Goal: Task Accomplishment & Management: Use online tool/utility

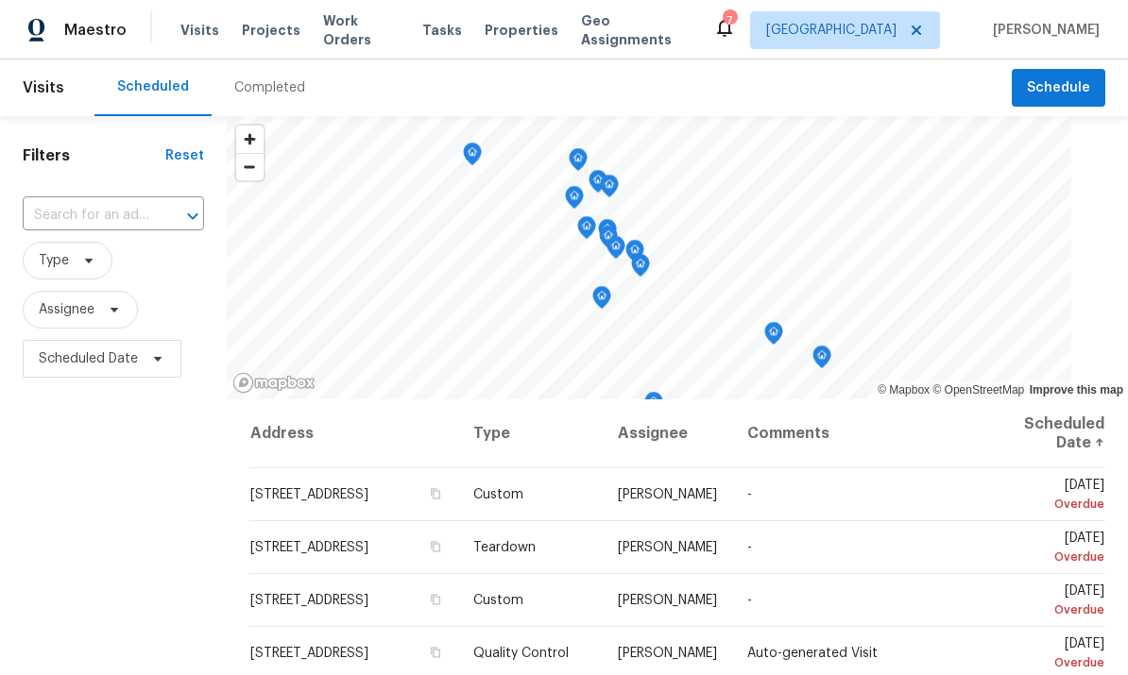
click at [362, 31] on span "Work Orders" at bounding box center [361, 30] width 77 height 38
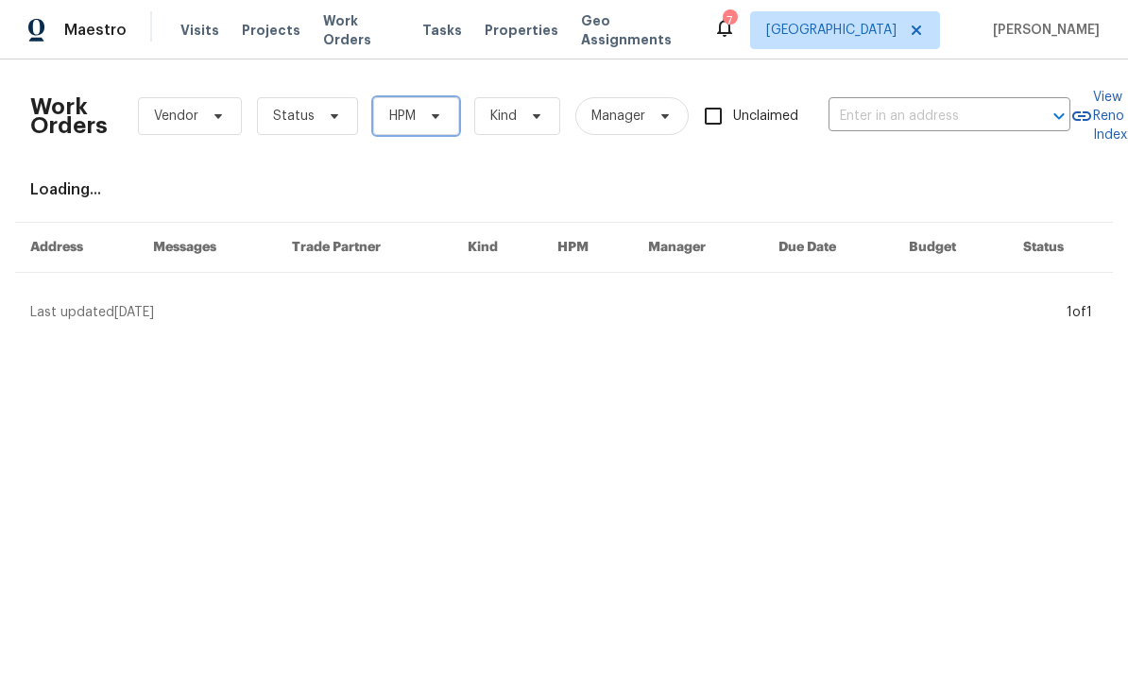
click at [428, 111] on icon at bounding box center [435, 116] width 15 height 15
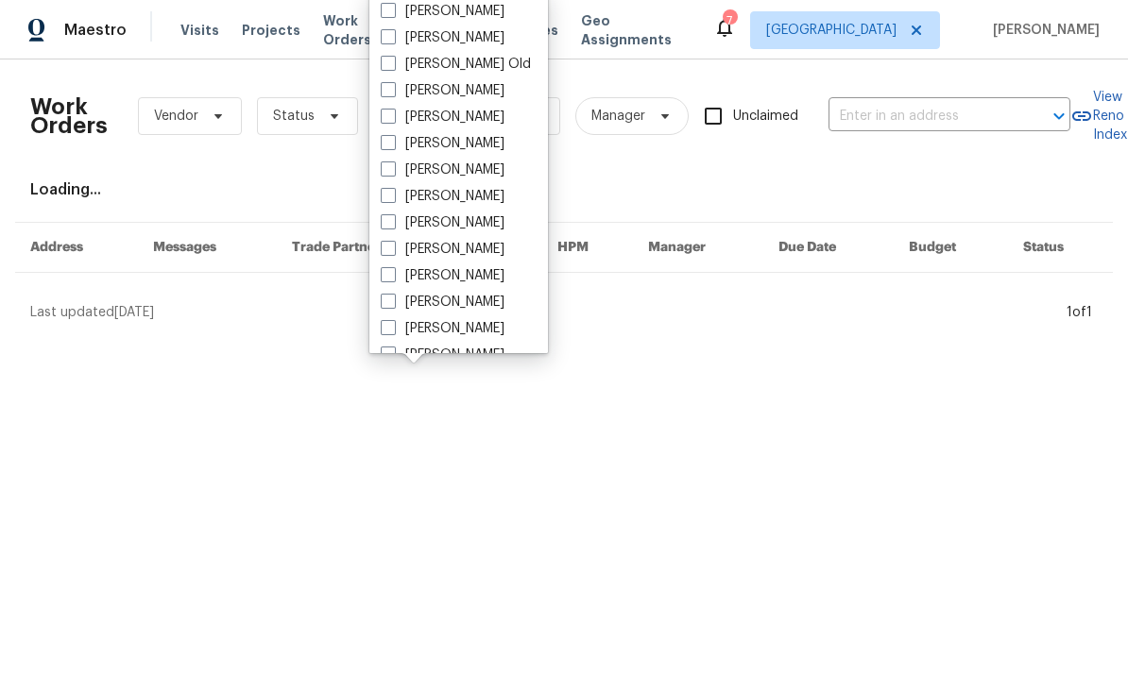
click at [387, 241] on span at bounding box center [388, 248] width 15 height 15
click at [387, 241] on input "[PERSON_NAME]" at bounding box center [387, 246] width 12 height 12
checkbox input "true"
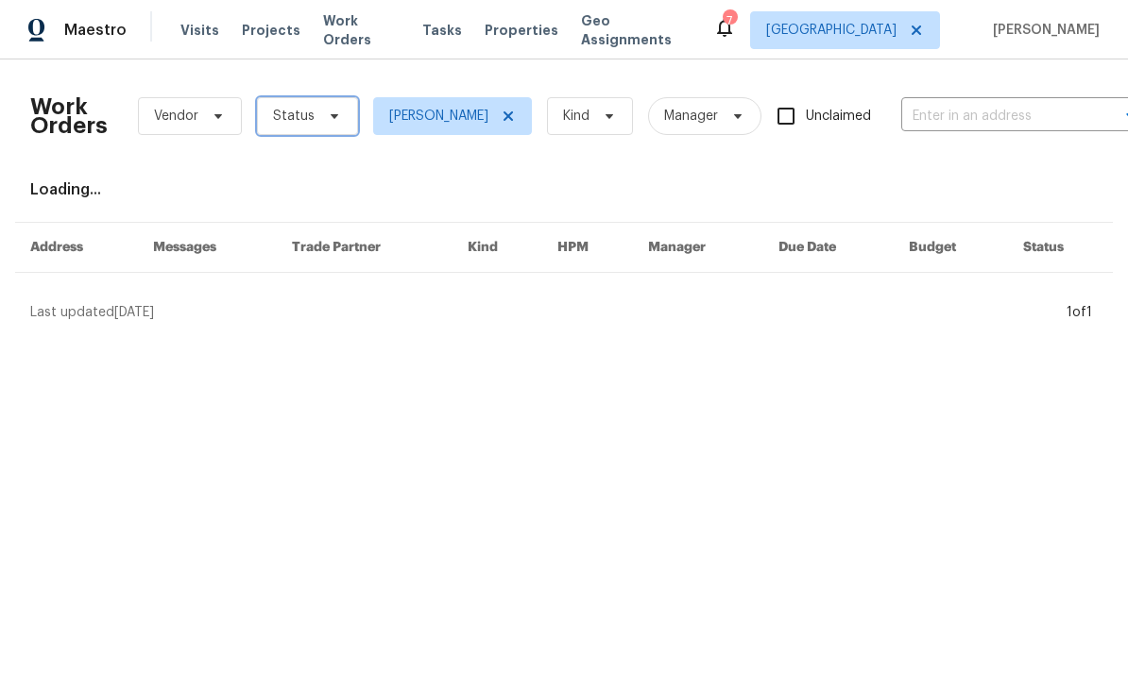
click at [321, 117] on span at bounding box center [331, 116] width 21 height 15
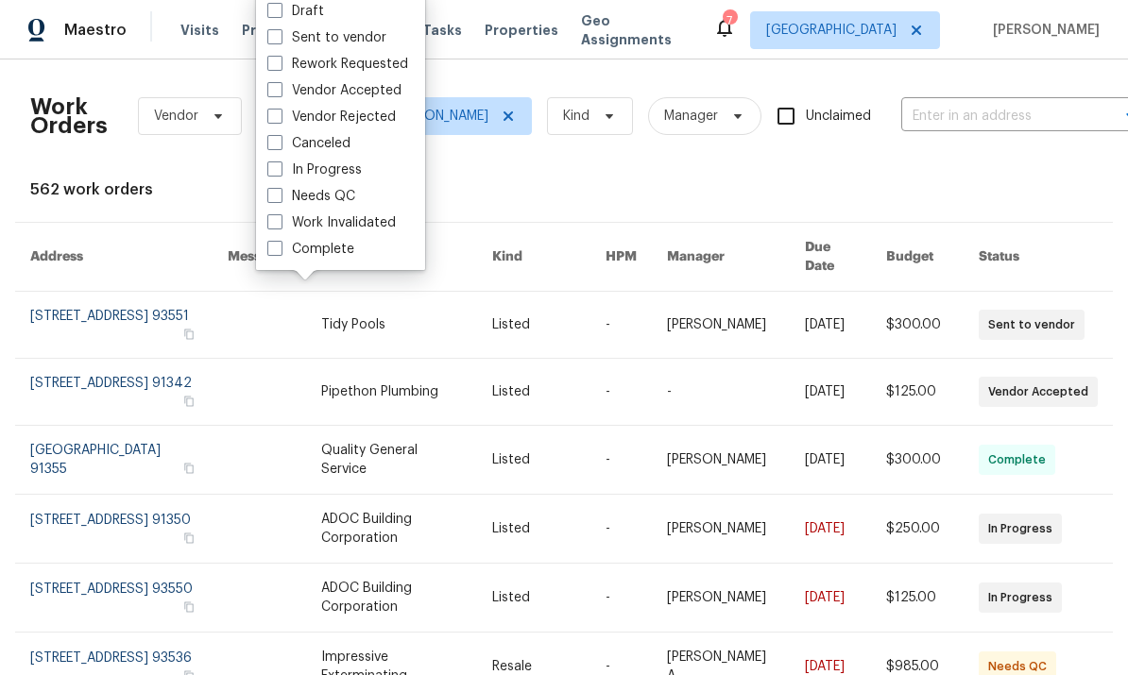
click at [269, 198] on span at bounding box center [274, 195] width 15 height 15
click at [269, 198] on input "Needs QC" at bounding box center [273, 193] width 12 height 12
checkbox input "true"
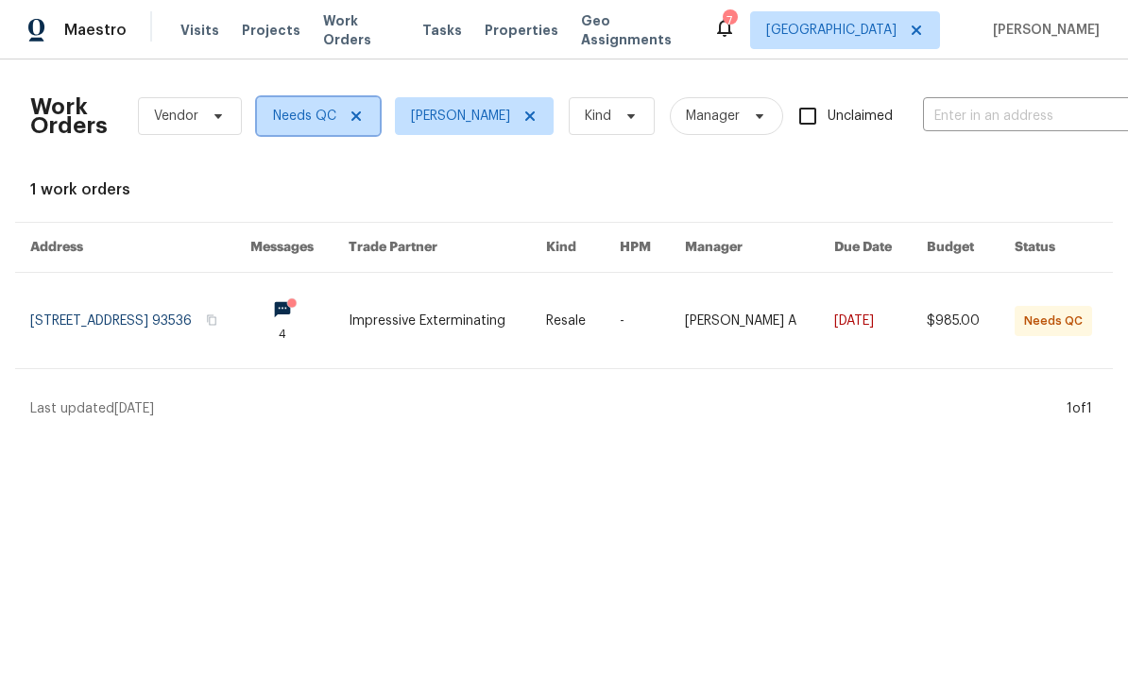
click at [351, 113] on icon at bounding box center [355, 115] width 9 height 9
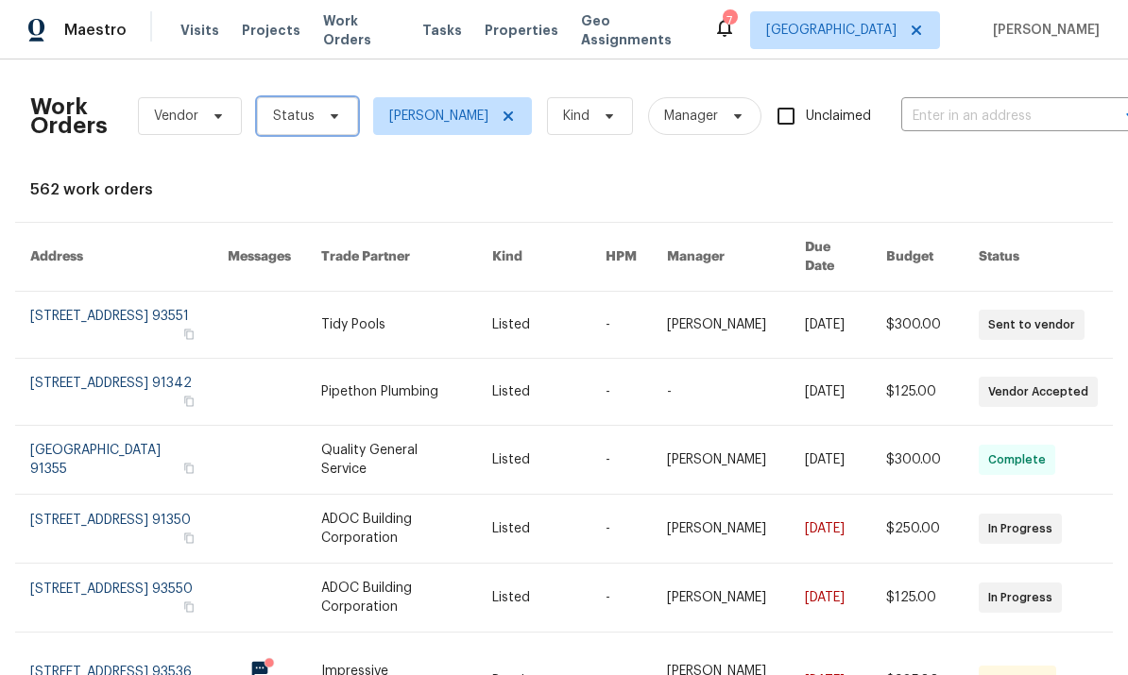
click at [331, 110] on icon at bounding box center [334, 116] width 15 height 15
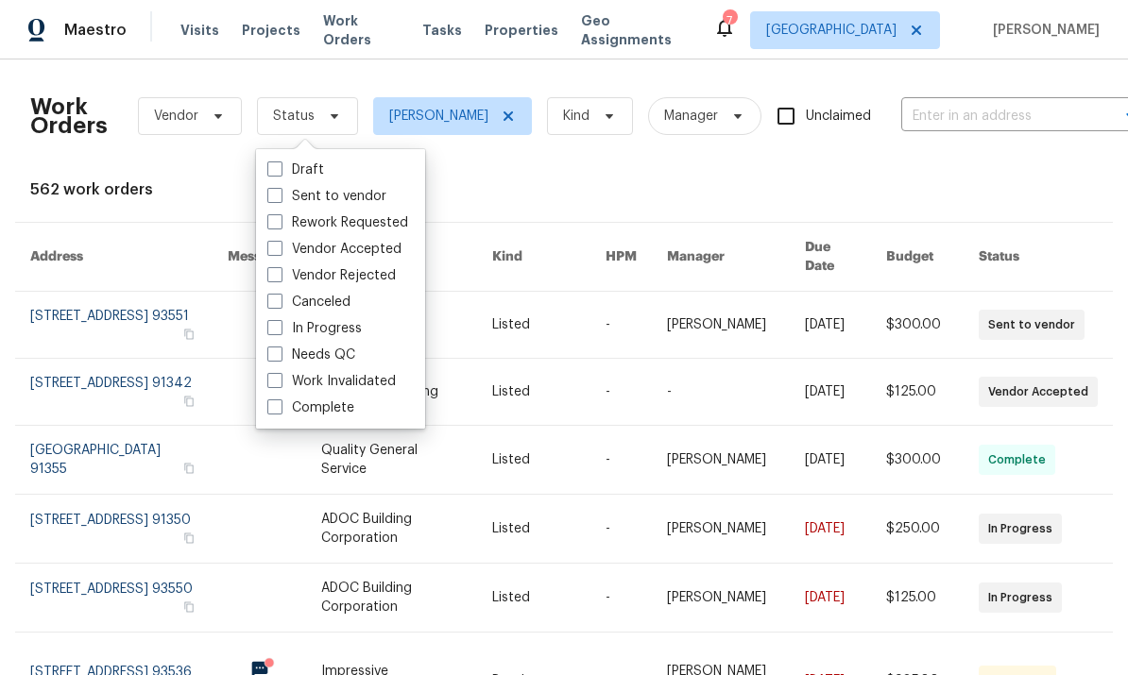
click at [271, 333] on span at bounding box center [274, 327] width 15 height 15
click at [271, 332] on input "In Progress" at bounding box center [273, 325] width 12 height 12
checkbox input "true"
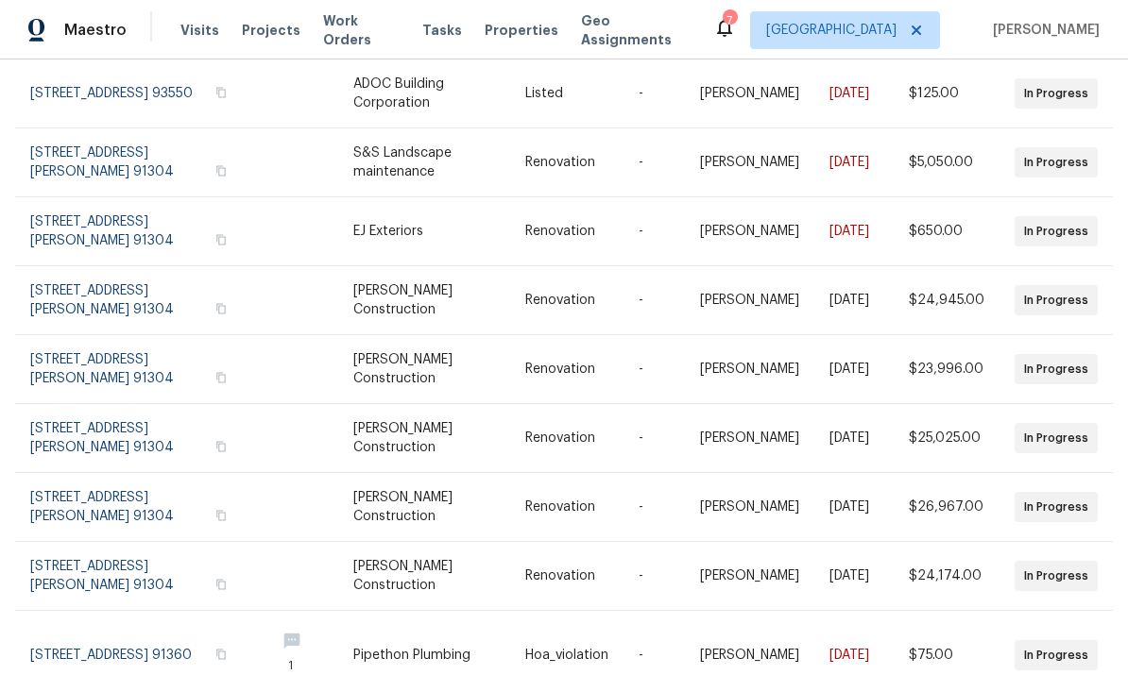
scroll to position [71, 0]
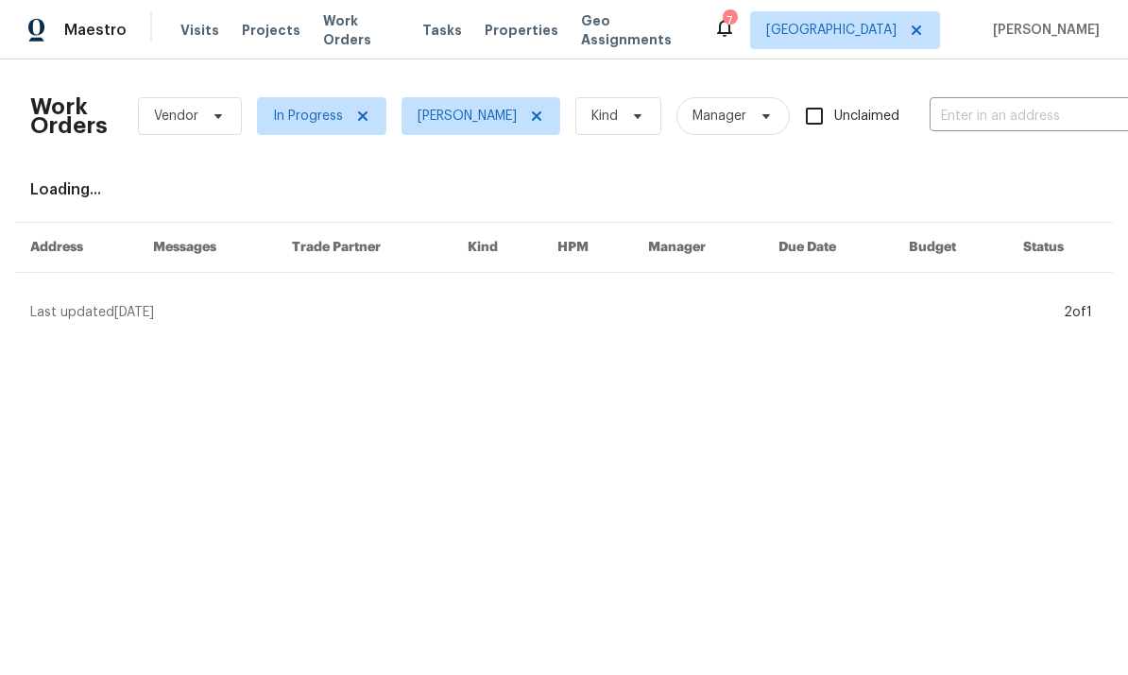
scroll to position [0, 0]
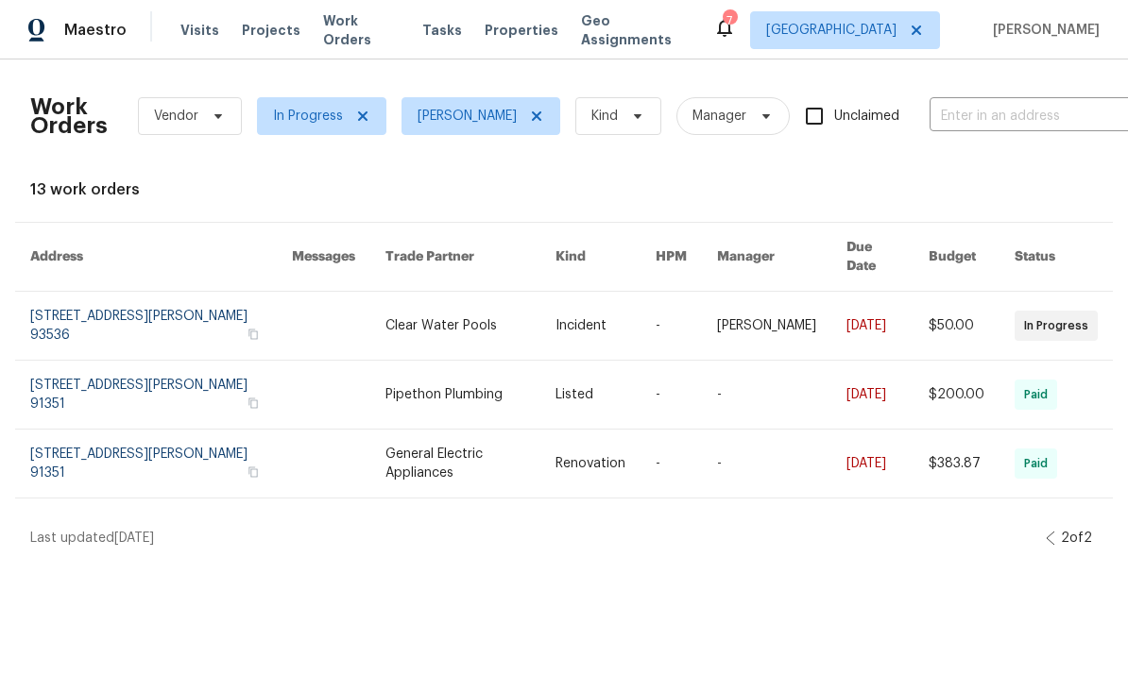
click at [683, 302] on link at bounding box center [686, 326] width 61 height 68
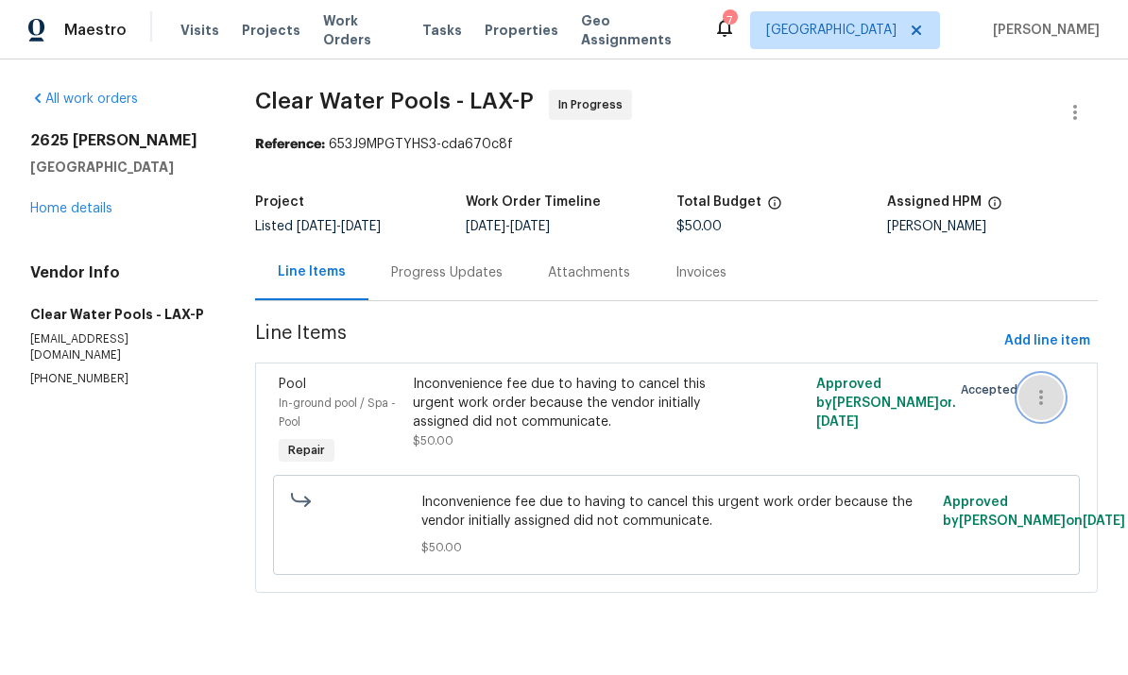
click at [1052, 400] on button "button" at bounding box center [1040, 397] width 45 height 45
click at [1050, 397] on li "Cancel" at bounding box center [1054, 398] width 73 height 31
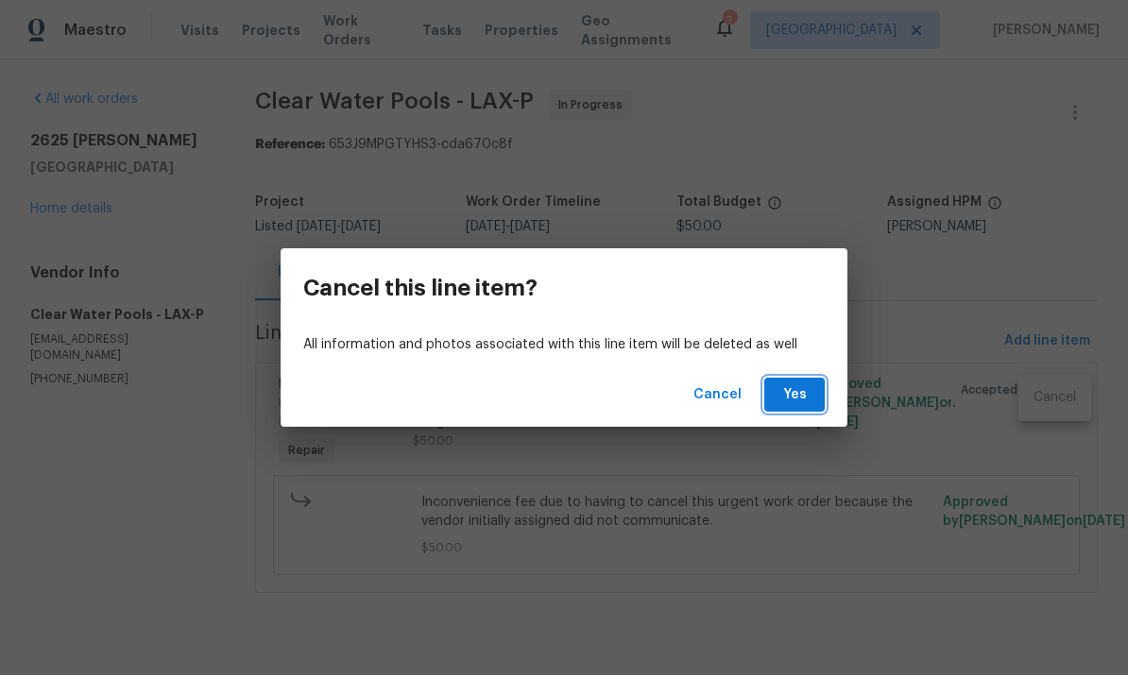
click at [796, 406] on button "Yes" at bounding box center [794, 395] width 60 height 35
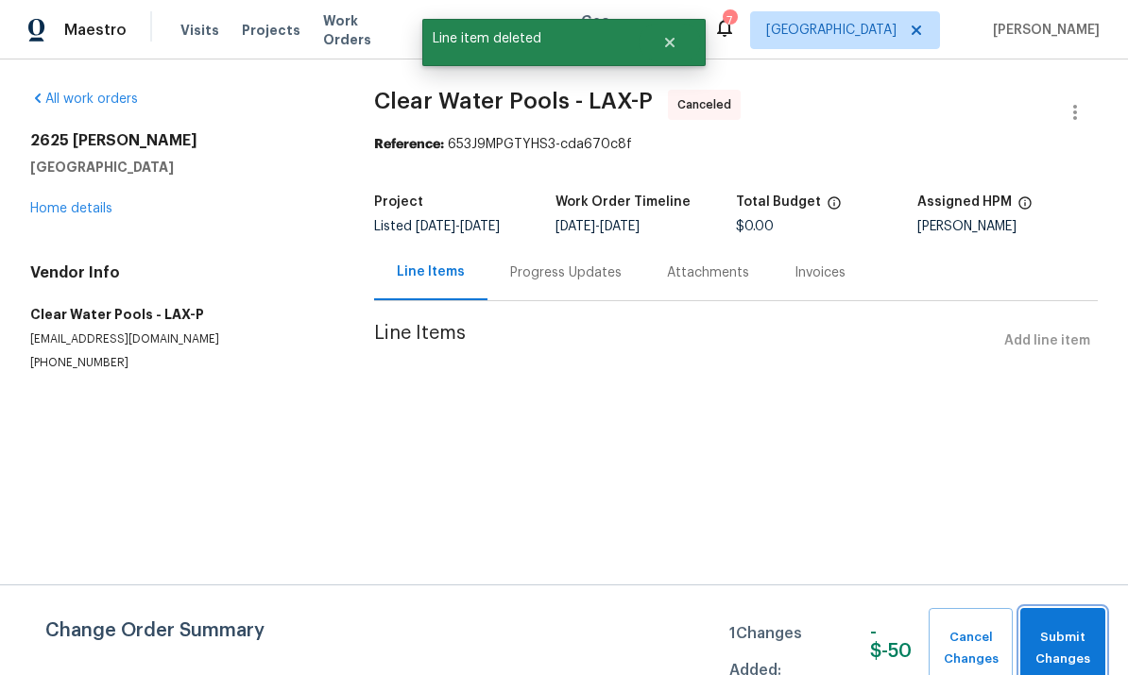
click at [1060, 646] on span "Submit Changes" at bounding box center [1063, 648] width 66 height 43
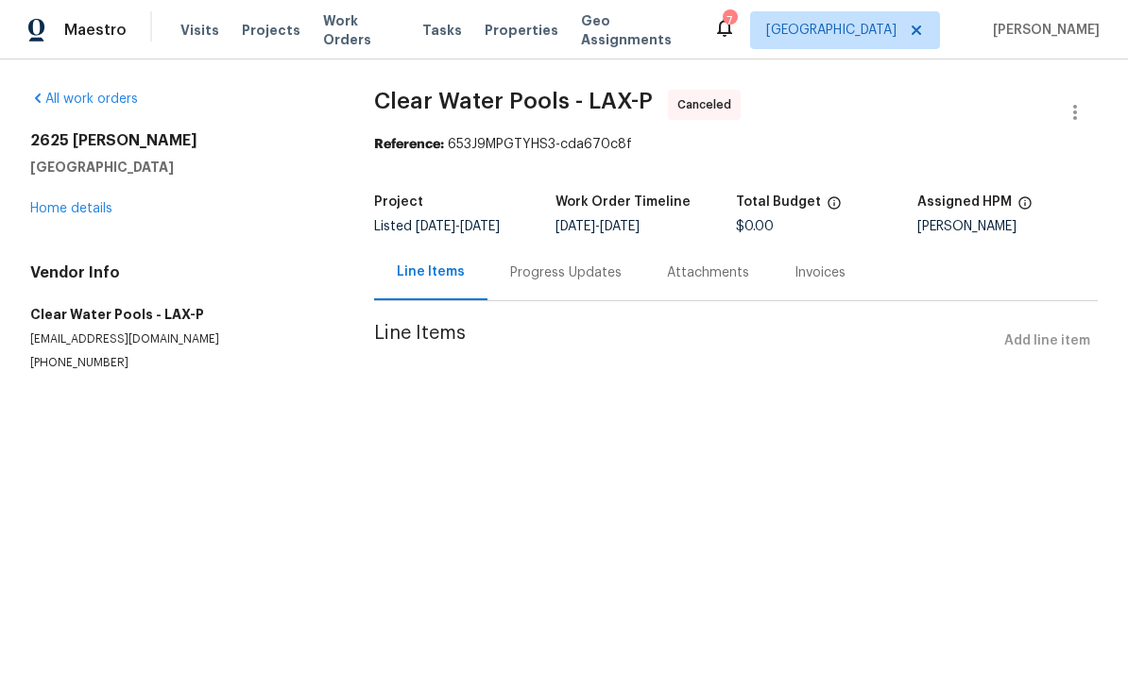
click at [90, 214] on link "Home details" at bounding box center [71, 208] width 82 height 13
click at [370, 31] on span "Work Orders" at bounding box center [361, 30] width 77 height 38
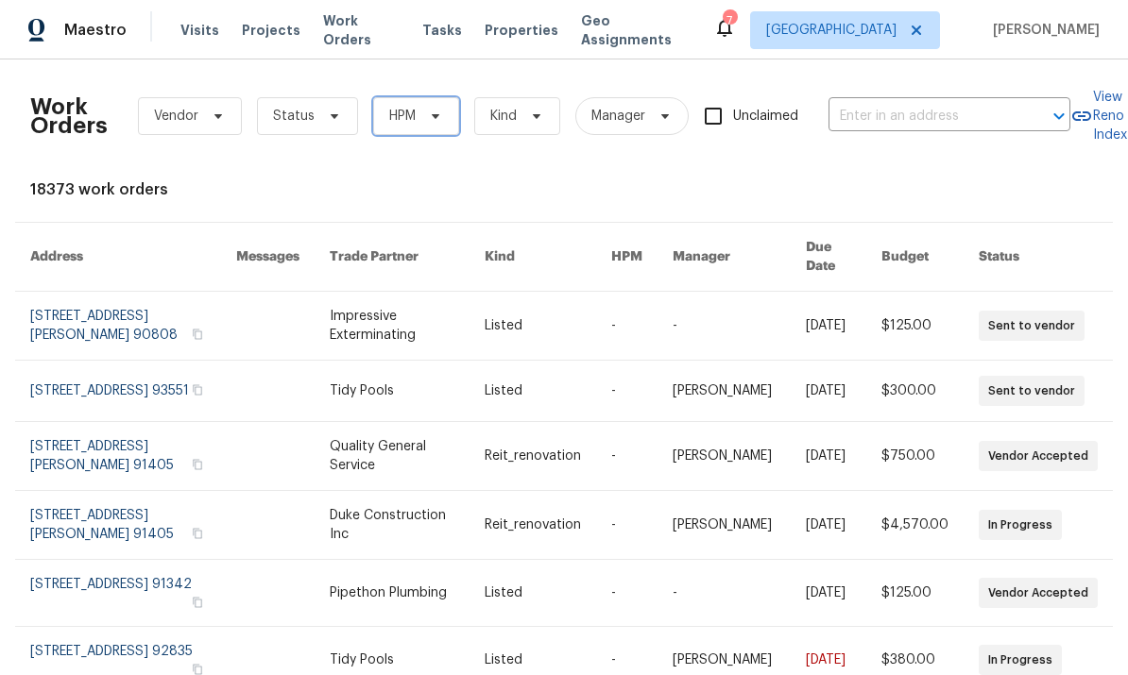
click at [435, 117] on icon at bounding box center [436, 116] width 8 height 5
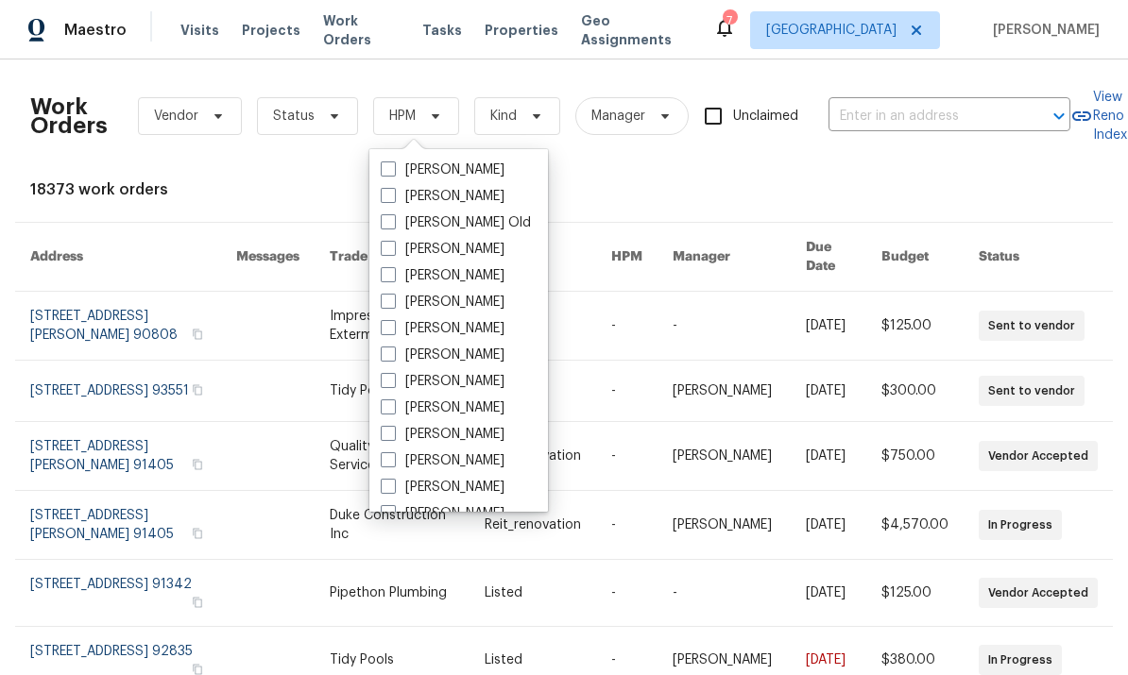
click at [388, 412] on span at bounding box center [388, 407] width 15 height 15
click at [388, 411] on input "[PERSON_NAME]" at bounding box center [387, 405] width 12 height 12
checkbox input "true"
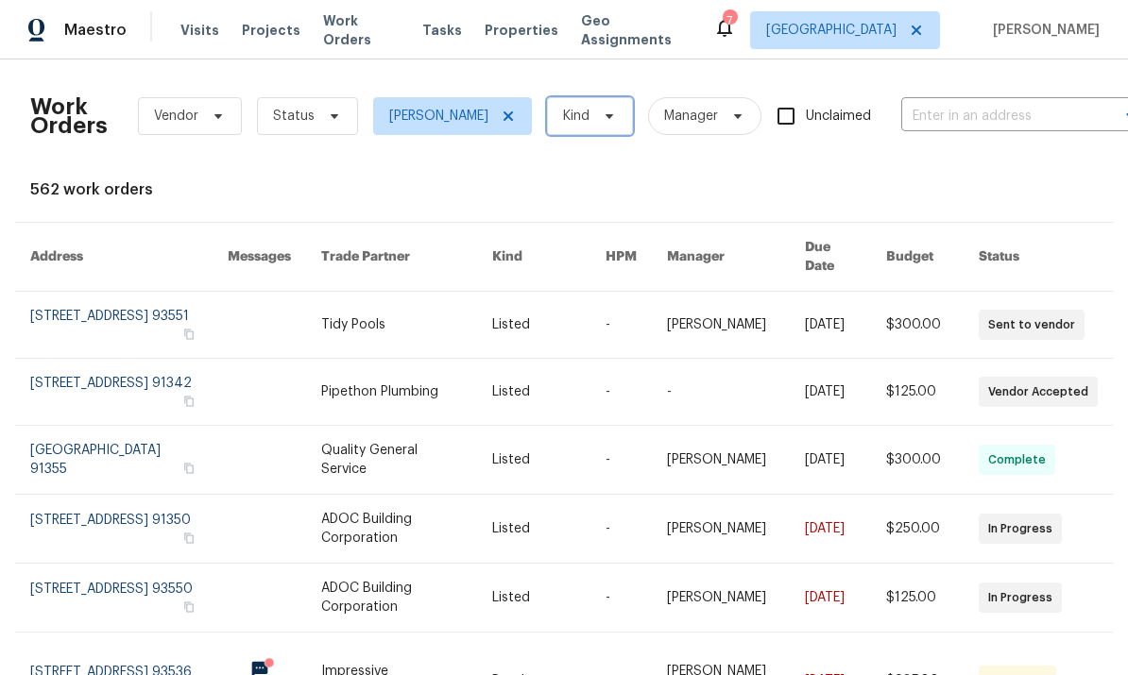
click at [599, 109] on span "Kind" at bounding box center [590, 116] width 86 height 38
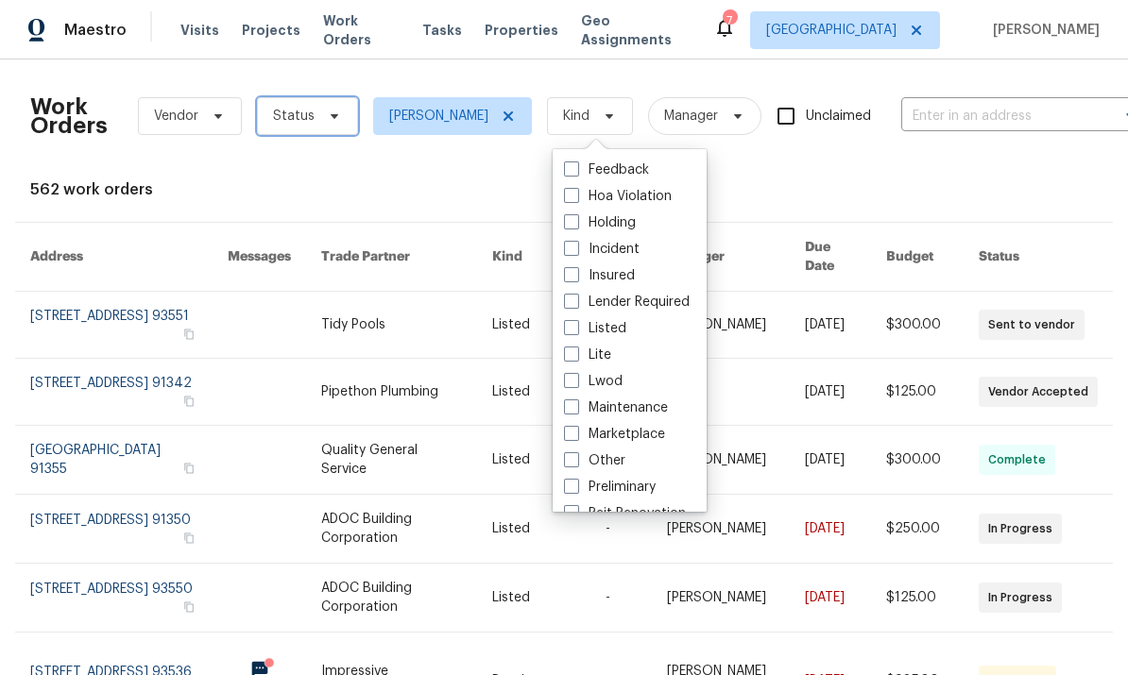
click at [327, 114] on icon at bounding box center [334, 116] width 15 height 15
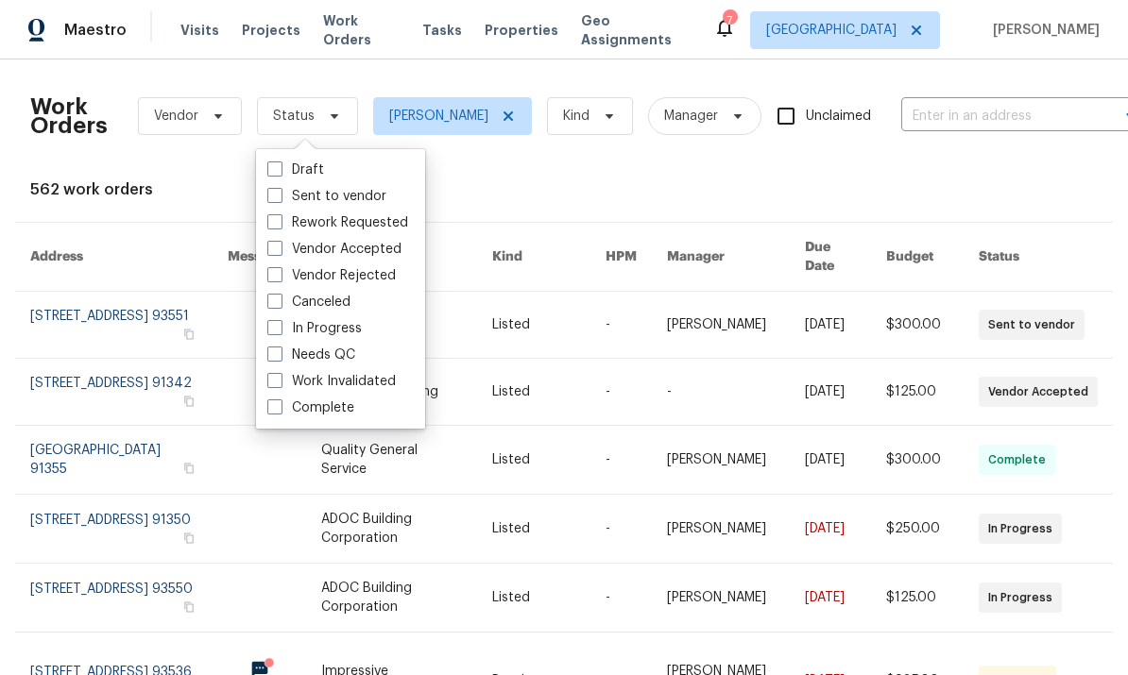
click at [283, 326] on label "In Progress" at bounding box center [314, 328] width 94 height 19
click at [280, 326] on input "In Progress" at bounding box center [273, 325] width 12 height 12
checkbox input "true"
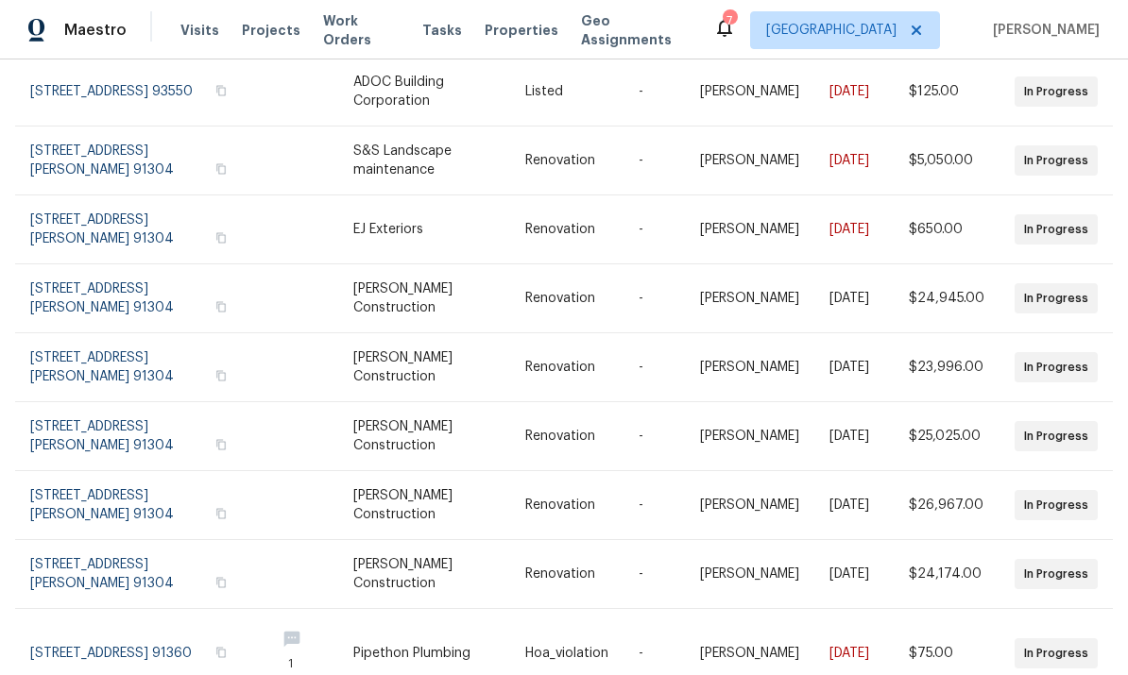
scroll to position [301, 0]
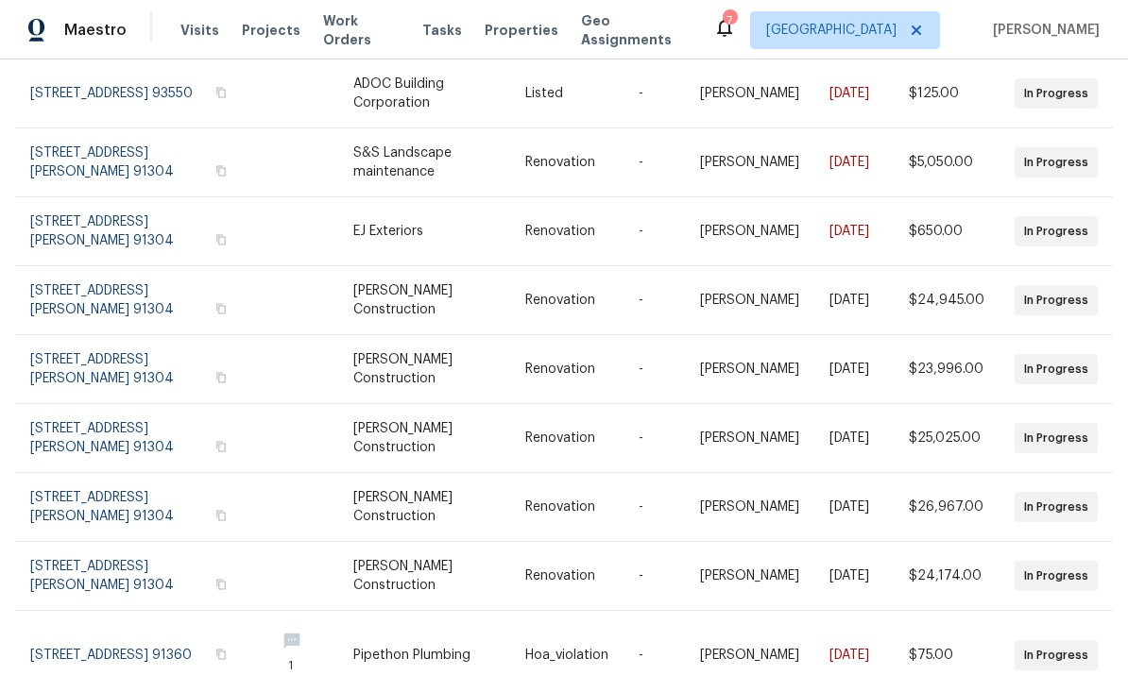
click at [737, 636] on link at bounding box center [764, 655] width 129 height 89
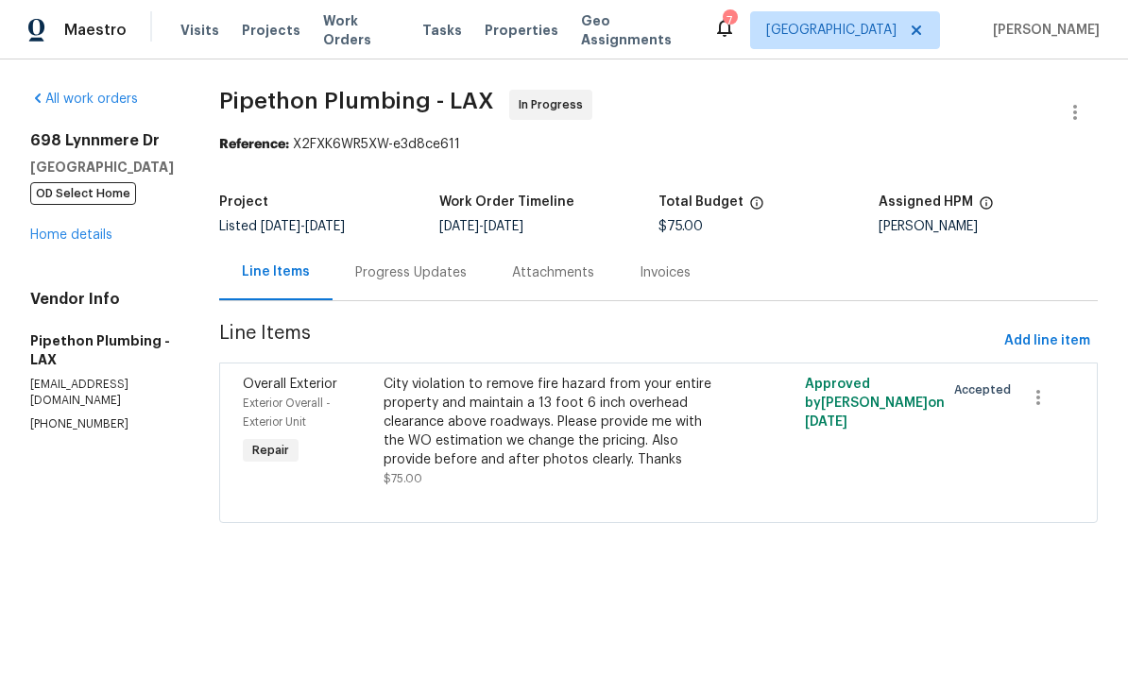
click at [463, 264] on div "Progress Updates" at bounding box center [410, 273] width 111 height 19
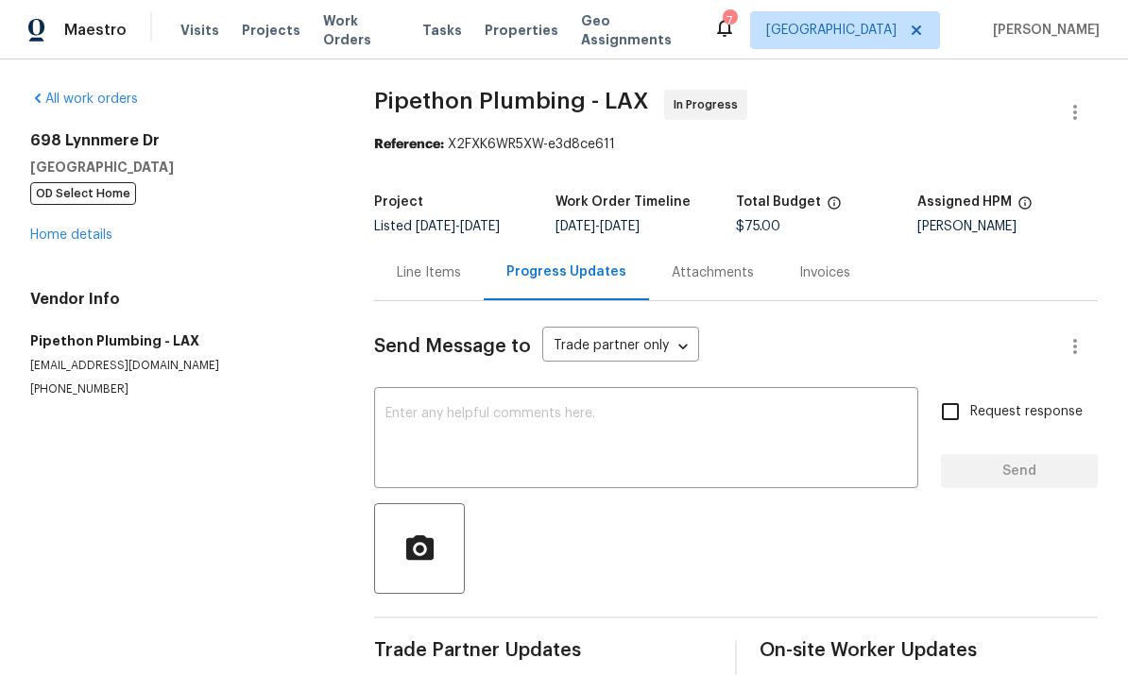
click at [88, 229] on link "Home details" at bounding box center [71, 235] width 82 height 13
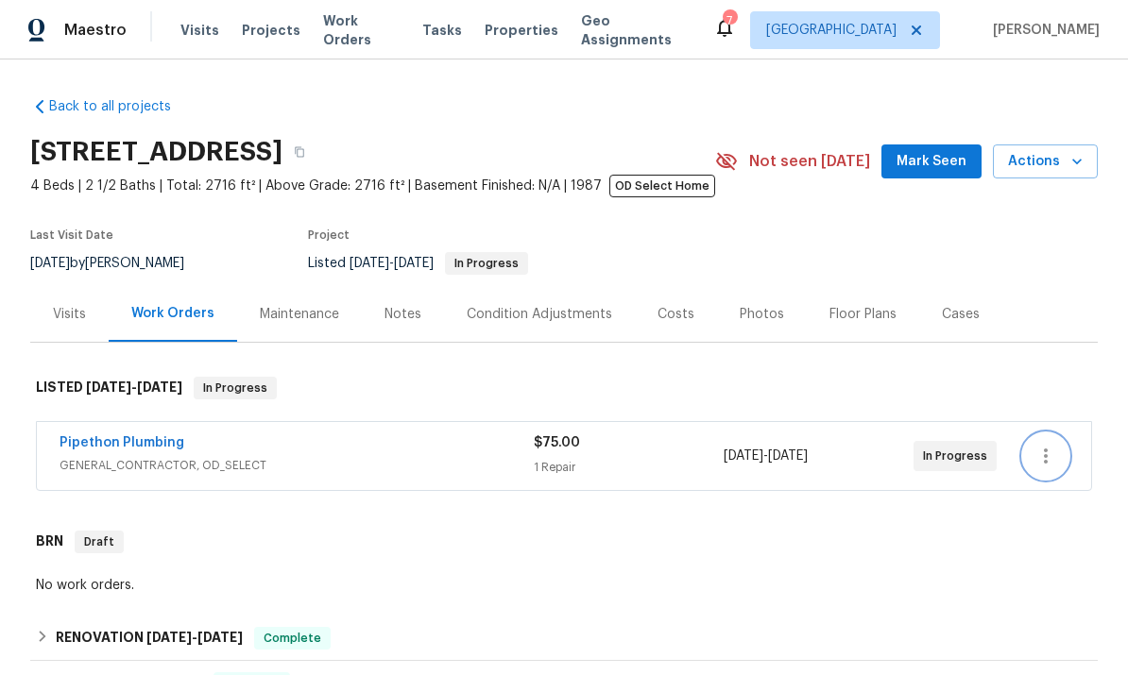
click at [1041, 468] on icon "button" at bounding box center [1046, 456] width 23 height 23
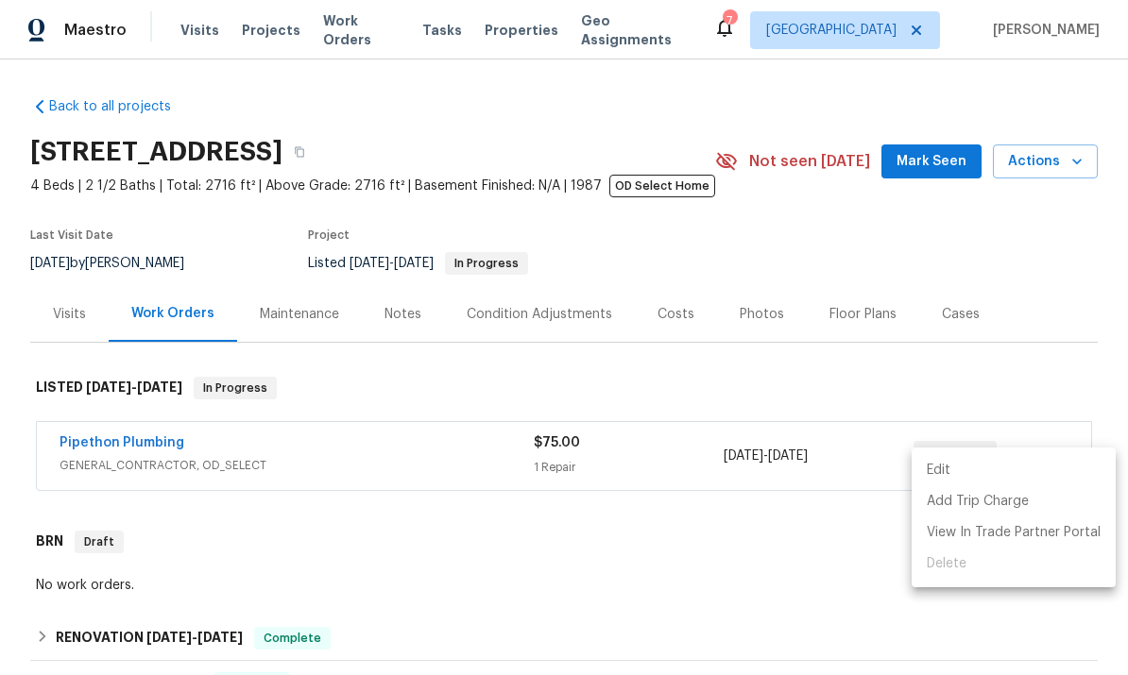
click at [1040, 470] on li "Edit" at bounding box center [1014, 470] width 204 height 31
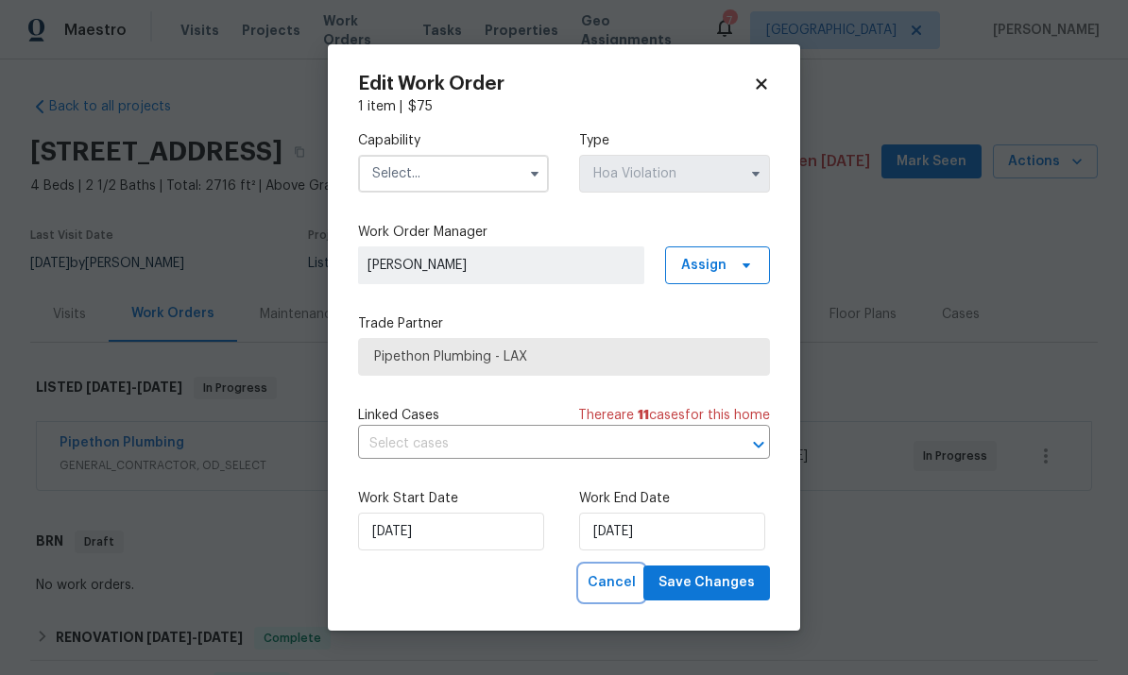
click at [616, 580] on span "Cancel" at bounding box center [612, 584] width 48 height 24
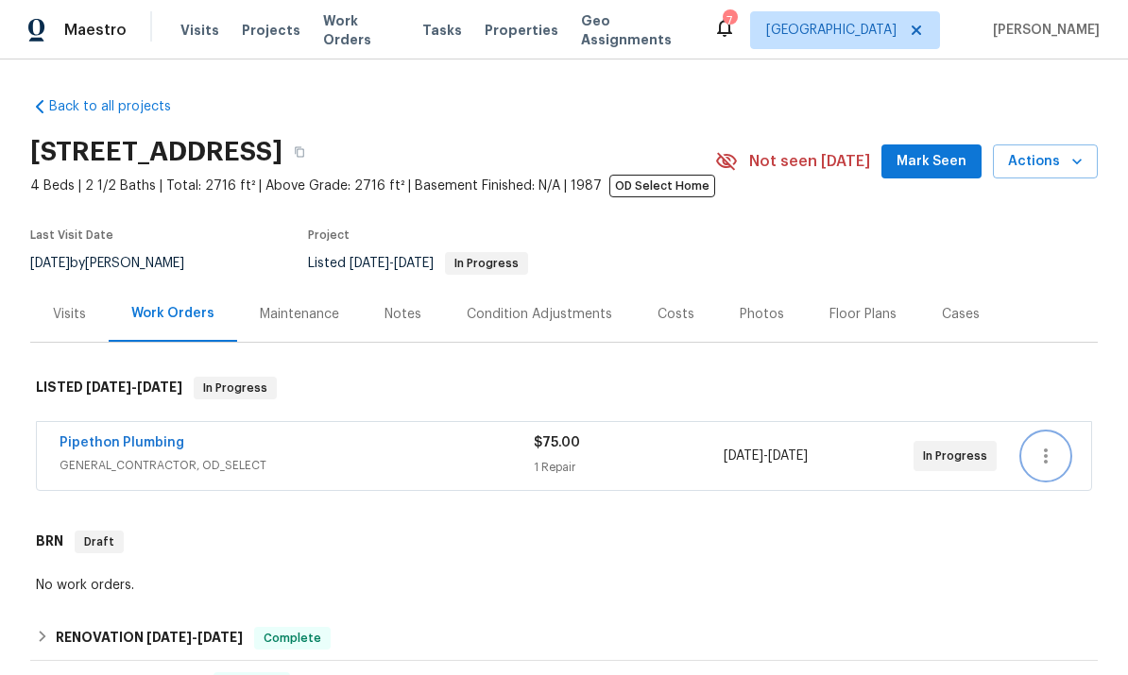
click at [1058, 479] on button "button" at bounding box center [1045, 456] width 45 height 45
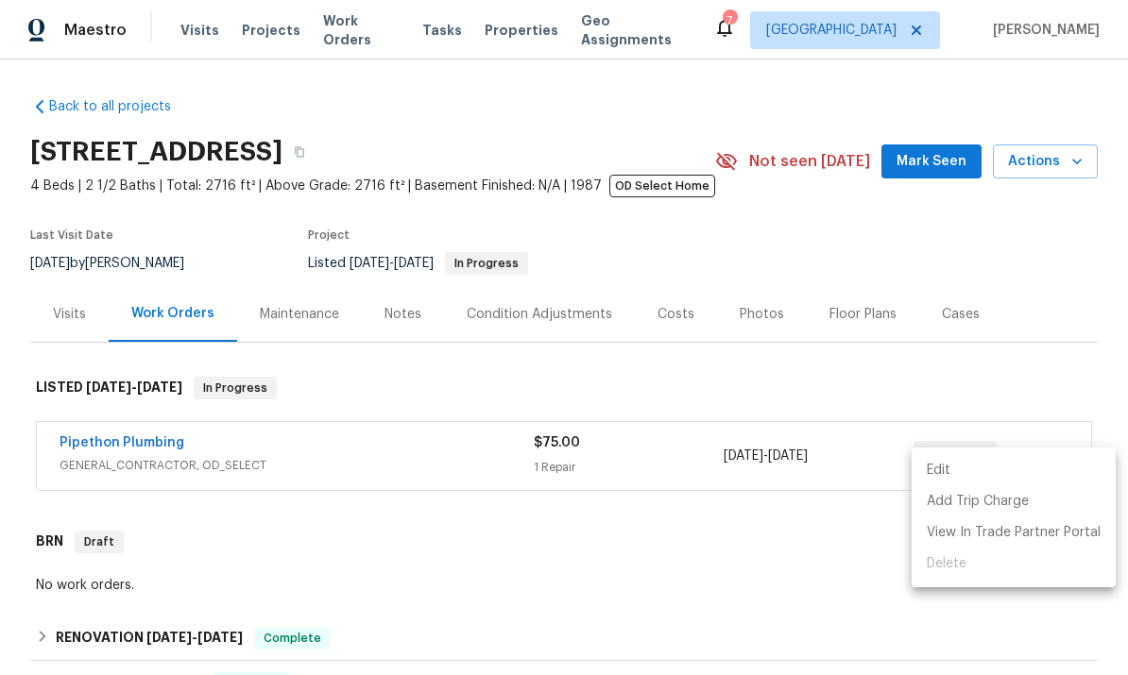
click at [1025, 391] on div at bounding box center [564, 337] width 1128 height 675
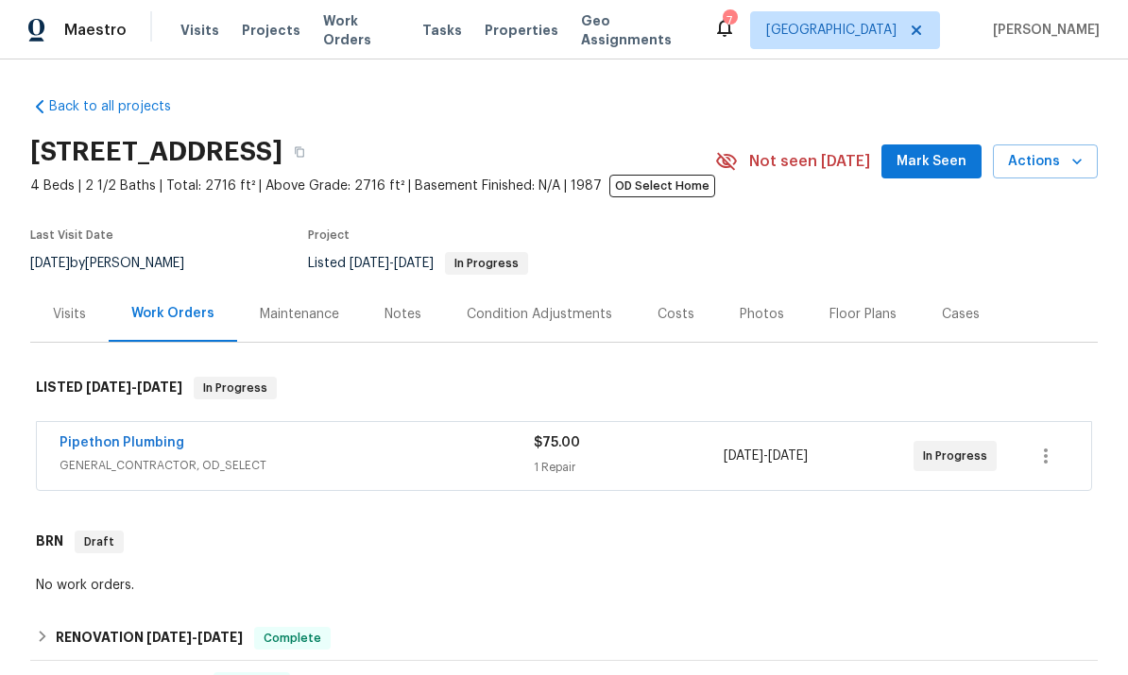
click at [637, 477] on div "1 Repair" at bounding box center [629, 467] width 190 height 19
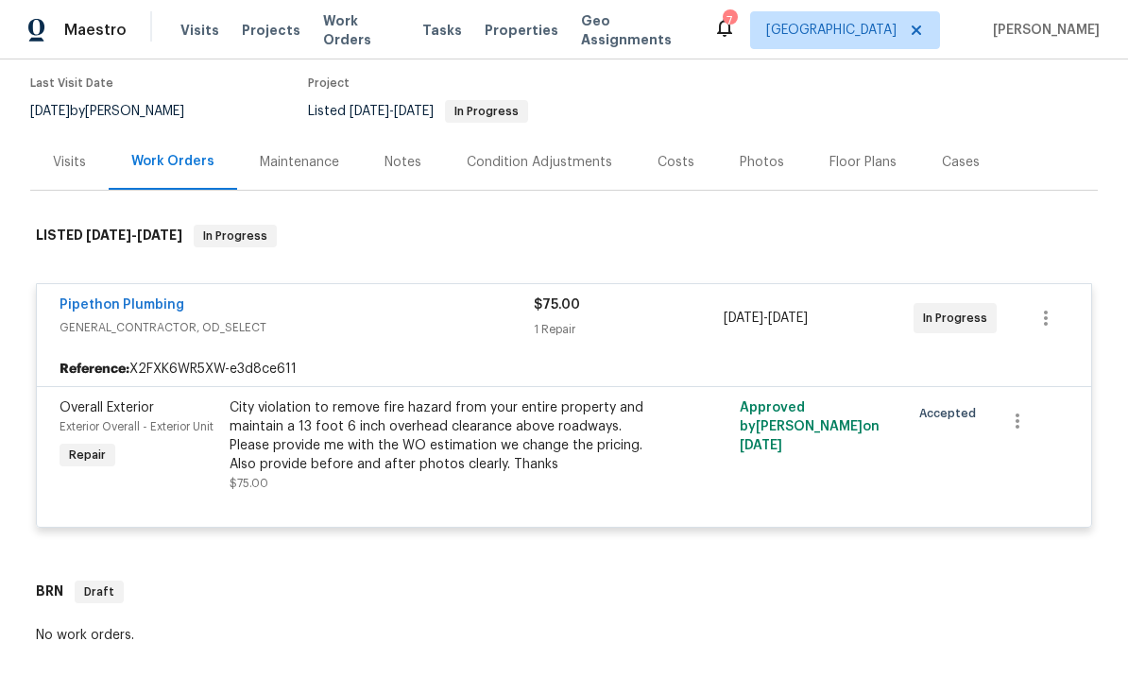
scroll to position [162, 0]
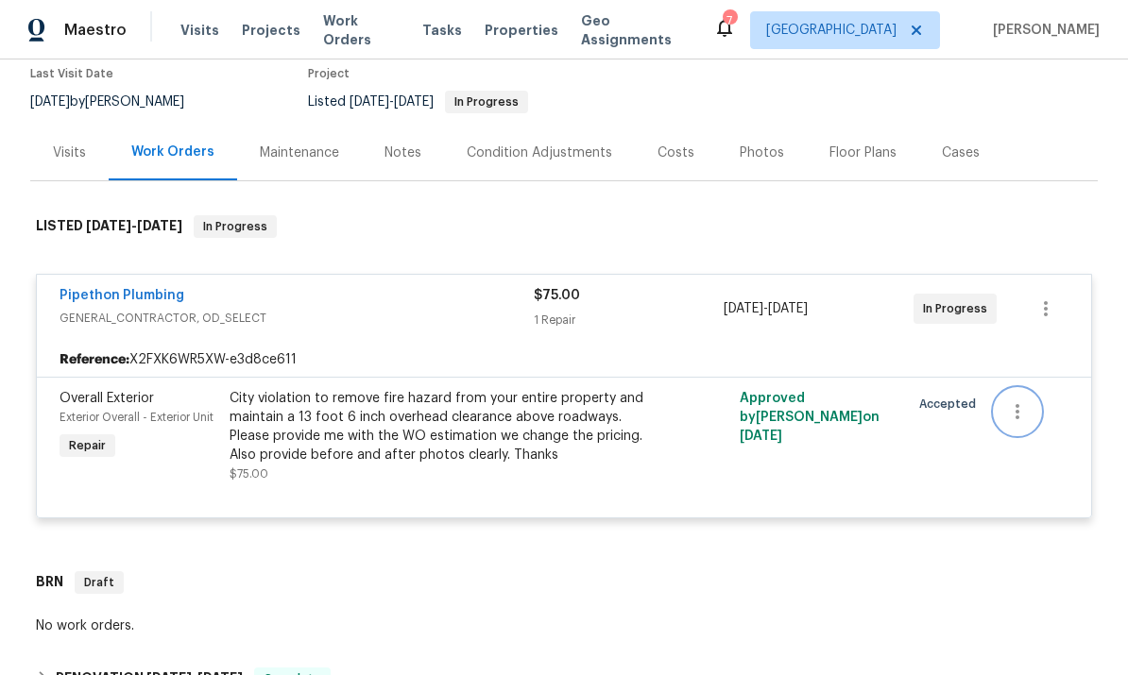
click at [1024, 435] on button "button" at bounding box center [1017, 411] width 45 height 45
click at [1026, 428] on li "Cancel" at bounding box center [1031, 426] width 73 height 31
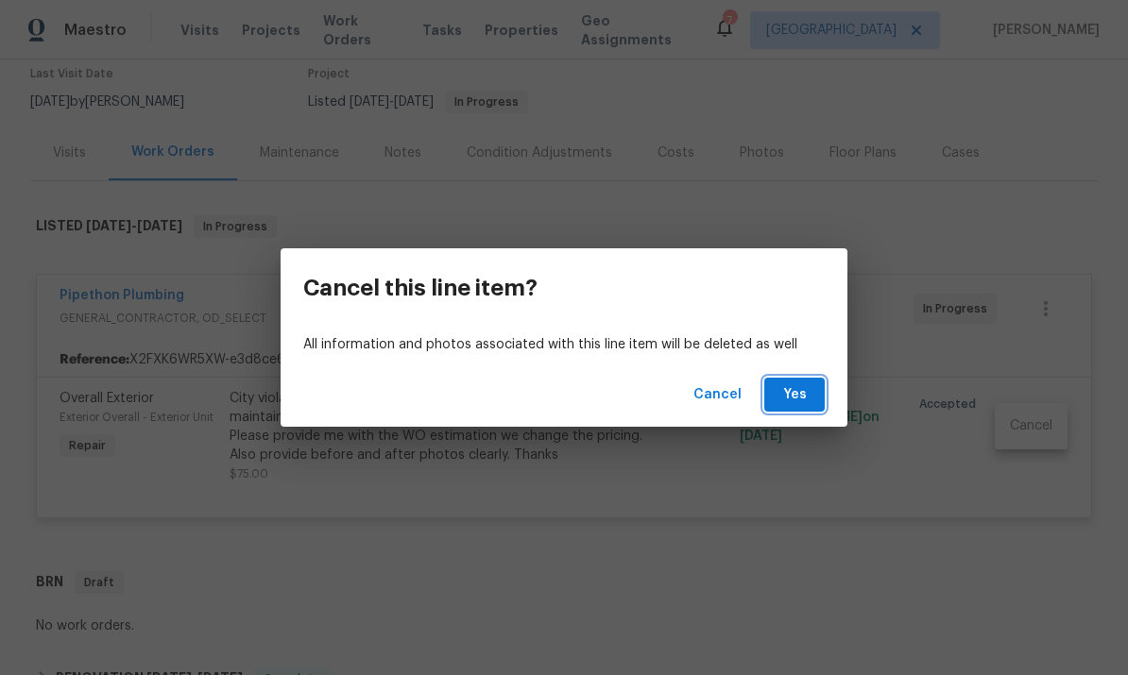
click at [794, 385] on span "Yes" at bounding box center [794, 396] width 30 height 24
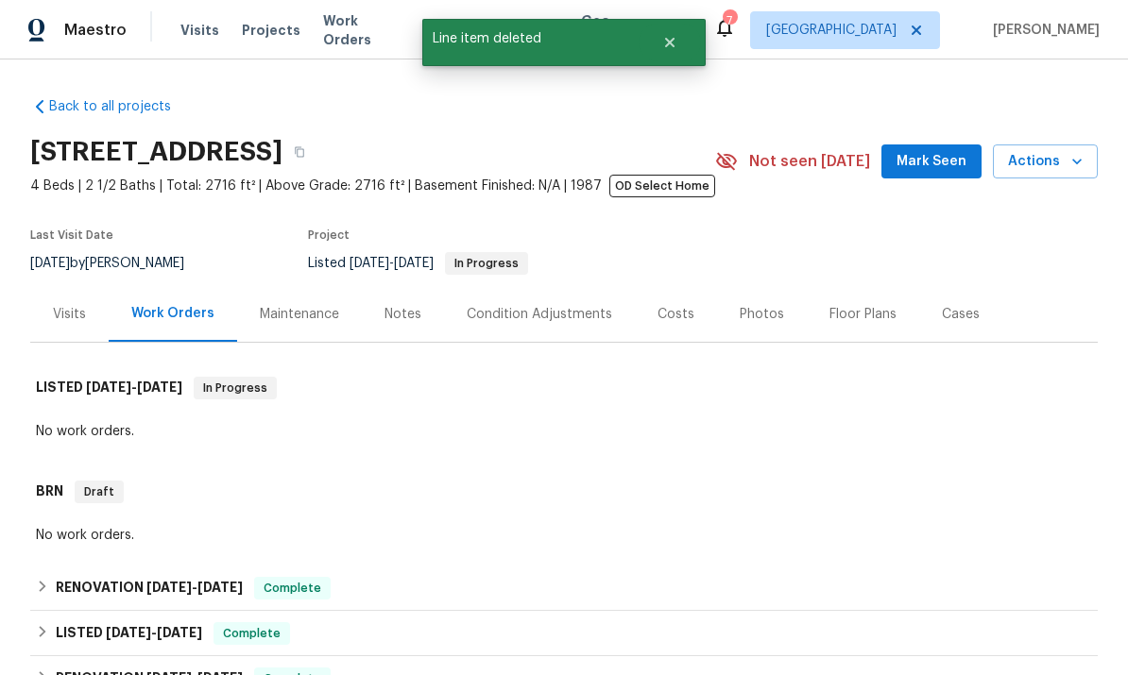
scroll to position [0, 0]
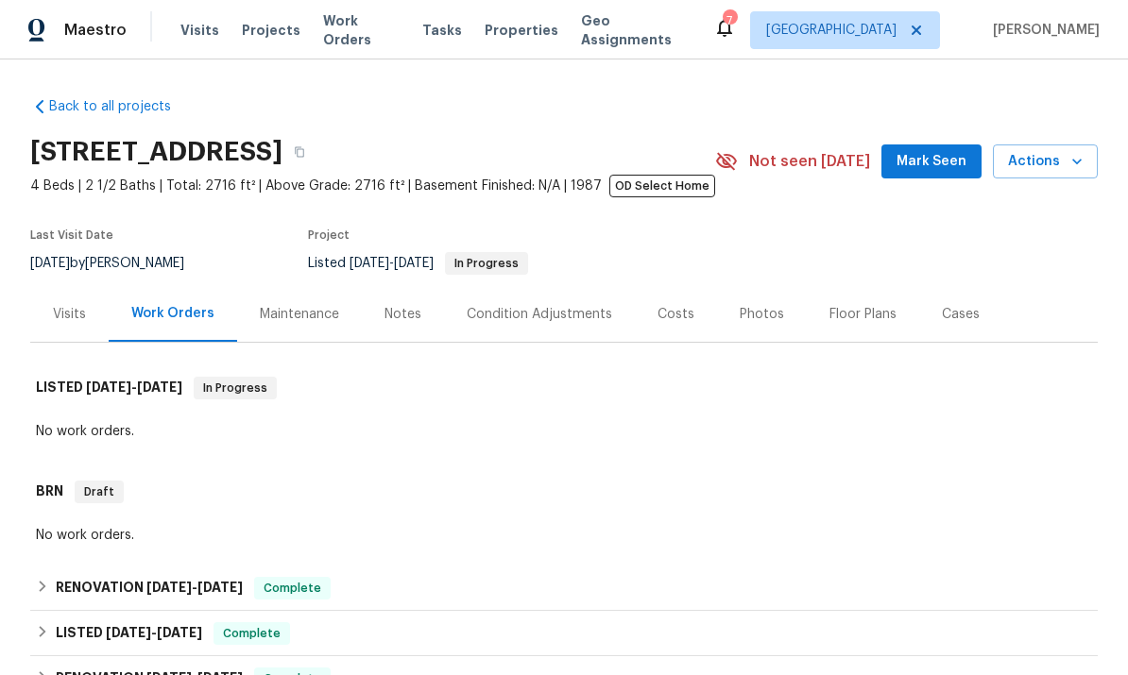
click at [356, 32] on span "Work Orders" at bounding box center [361, 30] width 77 height 38
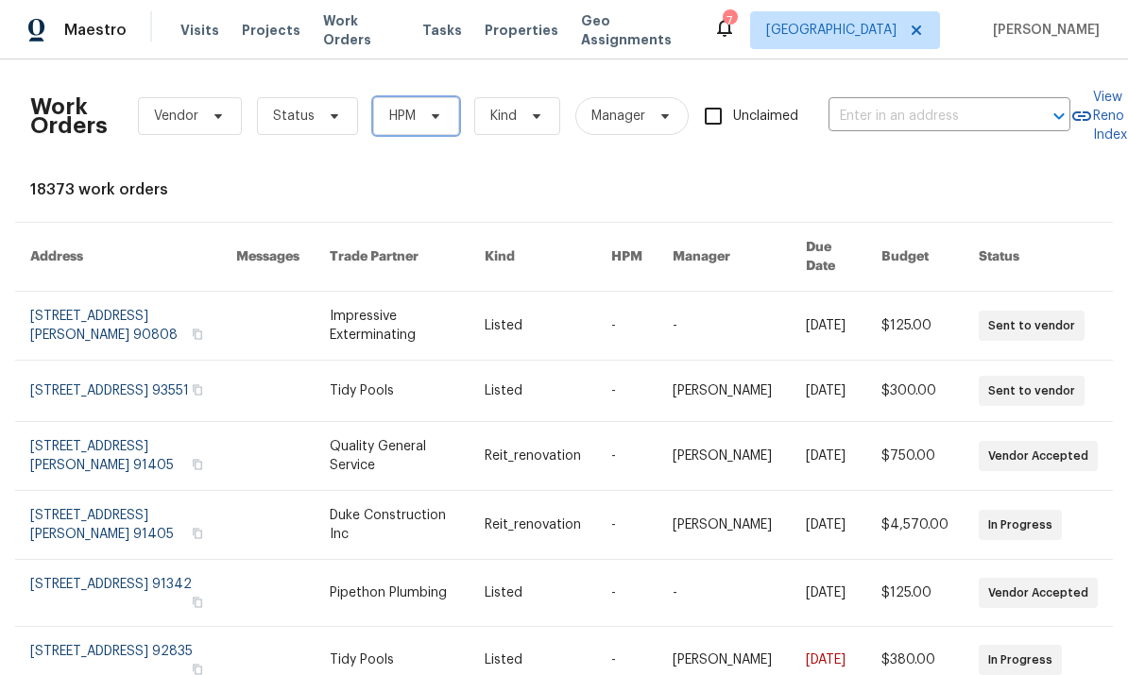
click at [428, 111] on icon at bounding box center [435, 116] width 15 height 15
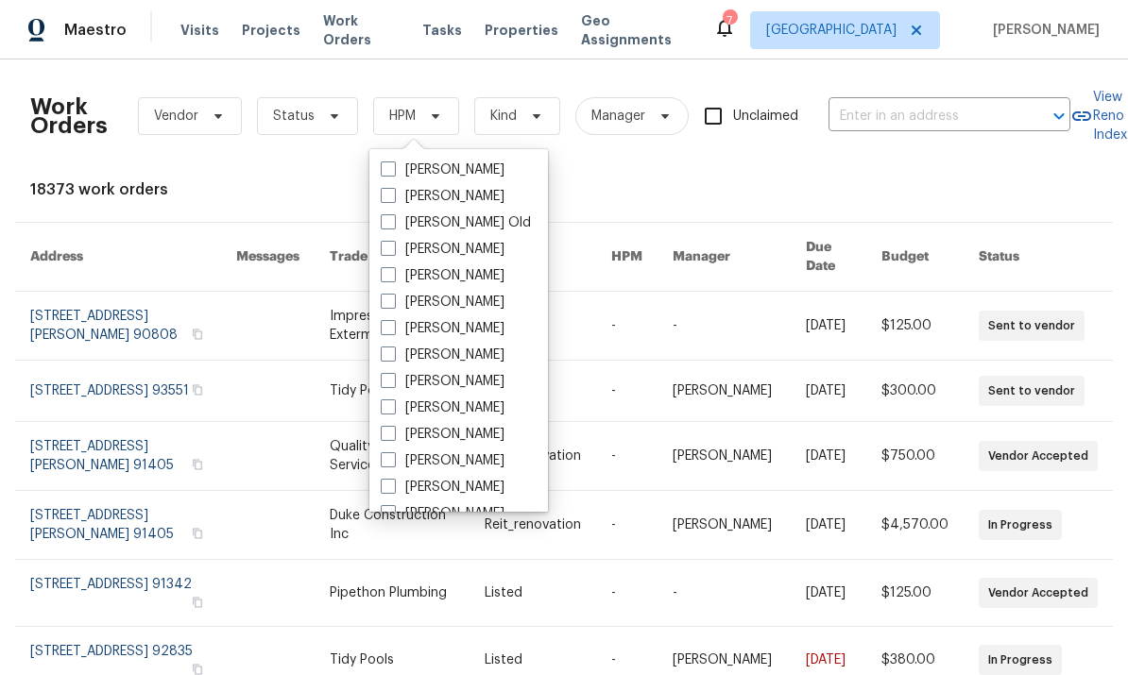
click at [386, 406] on span at bounding box center [388, 407] width 15 height 15
click at [386, 406] on input "[PERSON_NAME]" at bounding box center [387, 405] width 12 height 12
checkbox input "true"
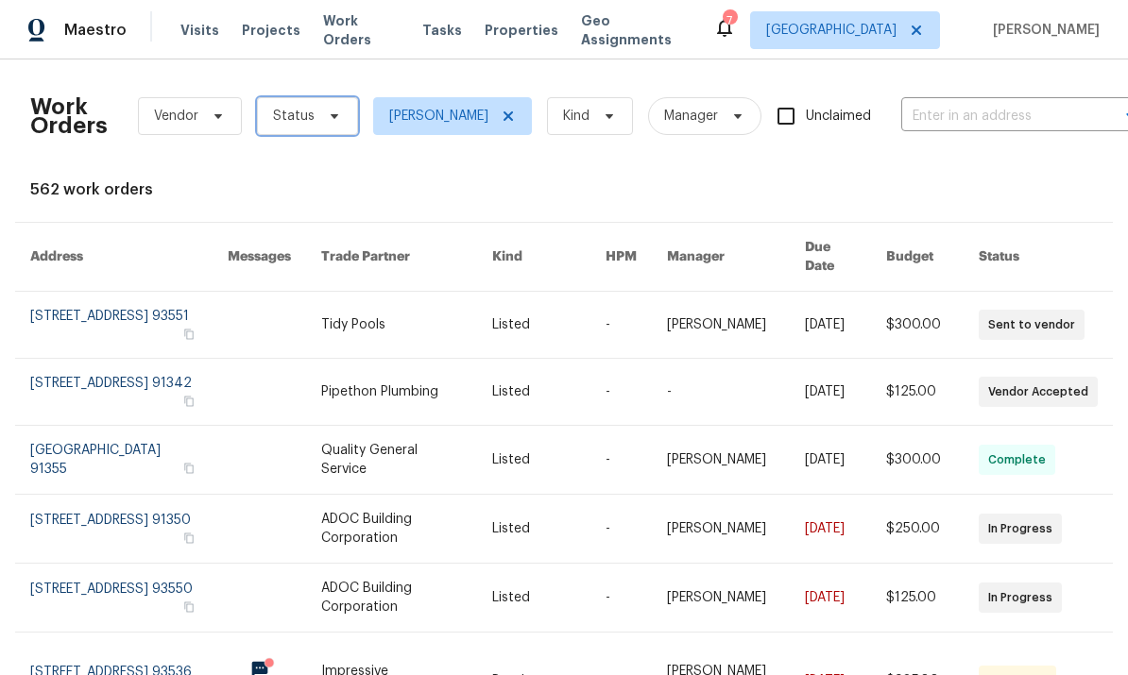
click at [339, 121] on span "Status" at bounding box center [307, 116] width 101 height 38
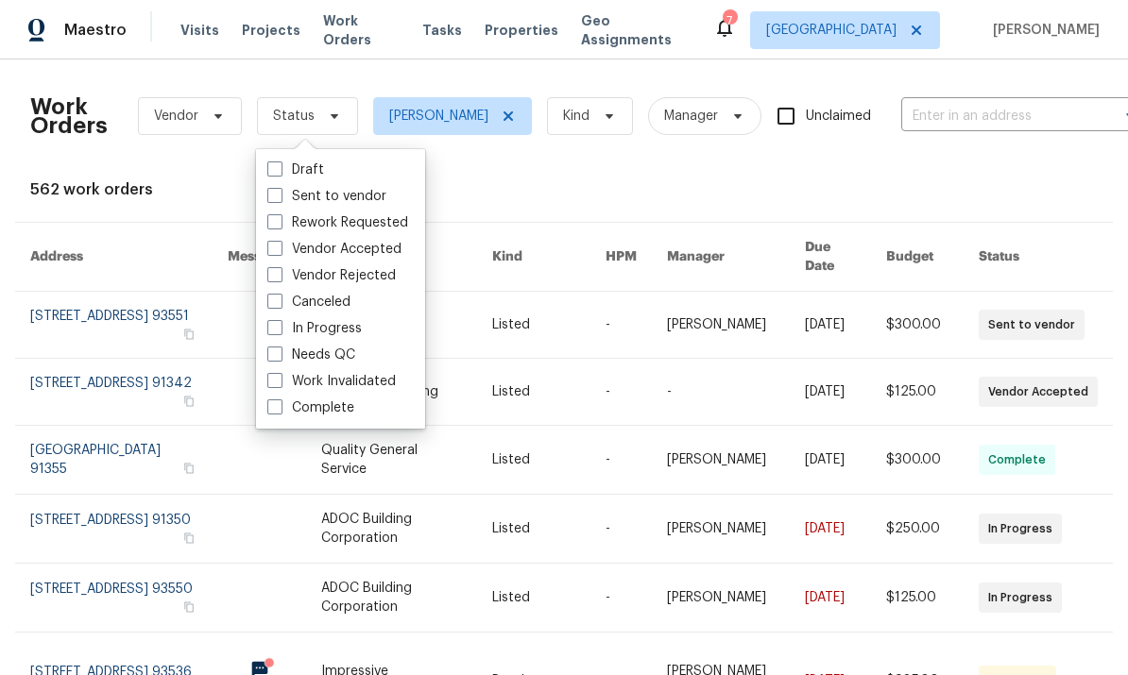
click at [273, 341] on div "In Progress" at bounding box center [341, 329] width 158 height 26
click at [285, 321] on label "In Progress" at bounding box center [314, 328] width 94 height 19
click at [280, 321] on input "In Progress" at bounding box center [273, 325] width 12 height 12
checkbox input "true"
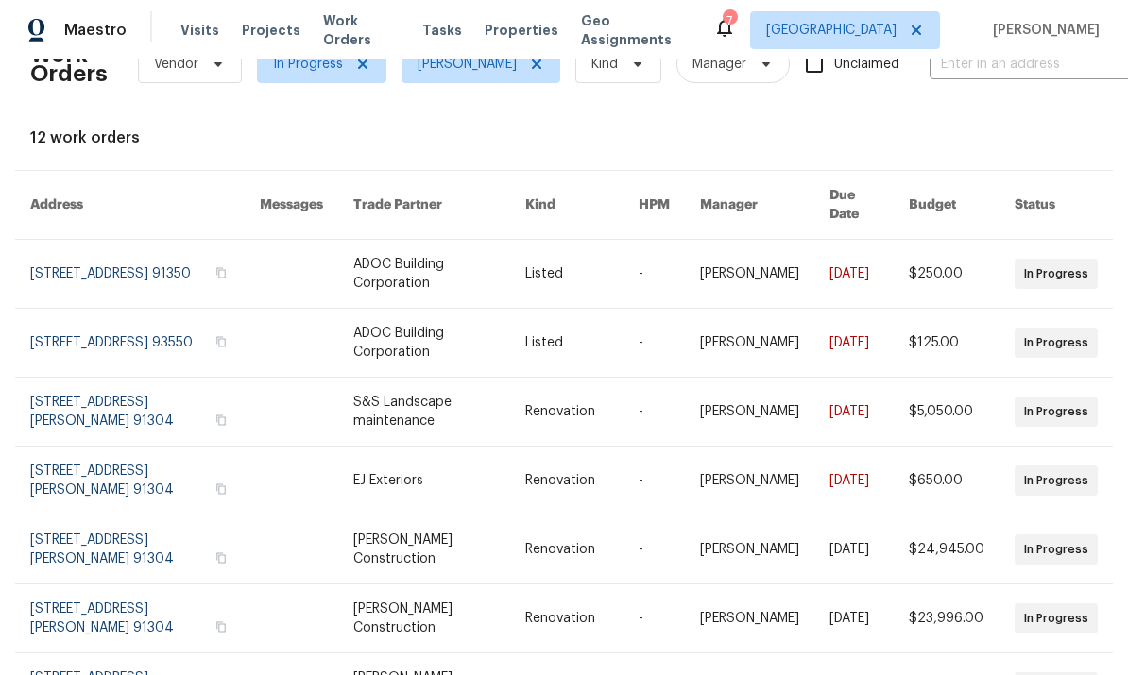
scroll to position [53, 0]
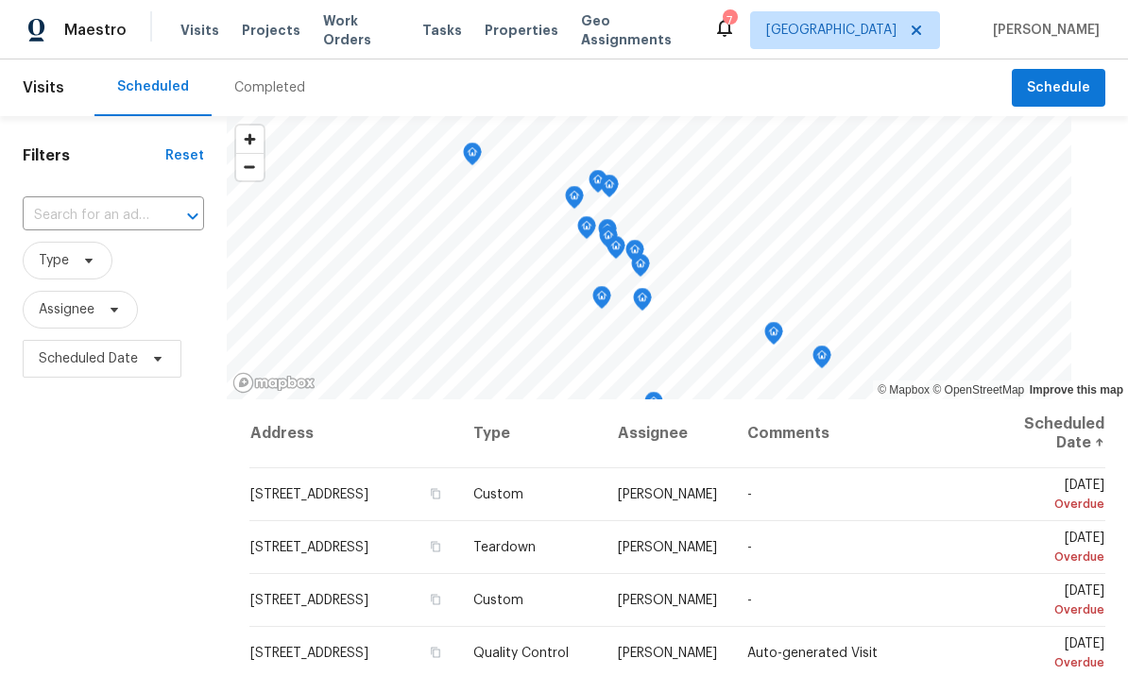
click at [508, 39] on span "Properties" at bounding box center [522, 30] width 74 height 19
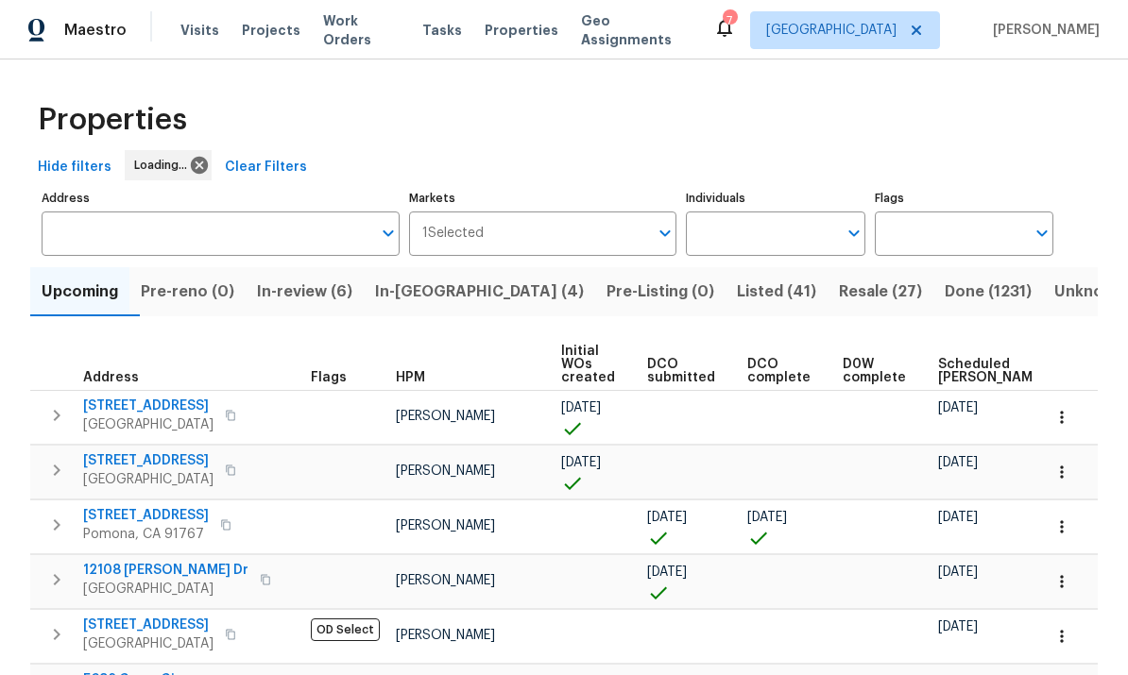
click at [783, 240] on input "Individuals" at bounding box center [761, 234] width 150 height 44
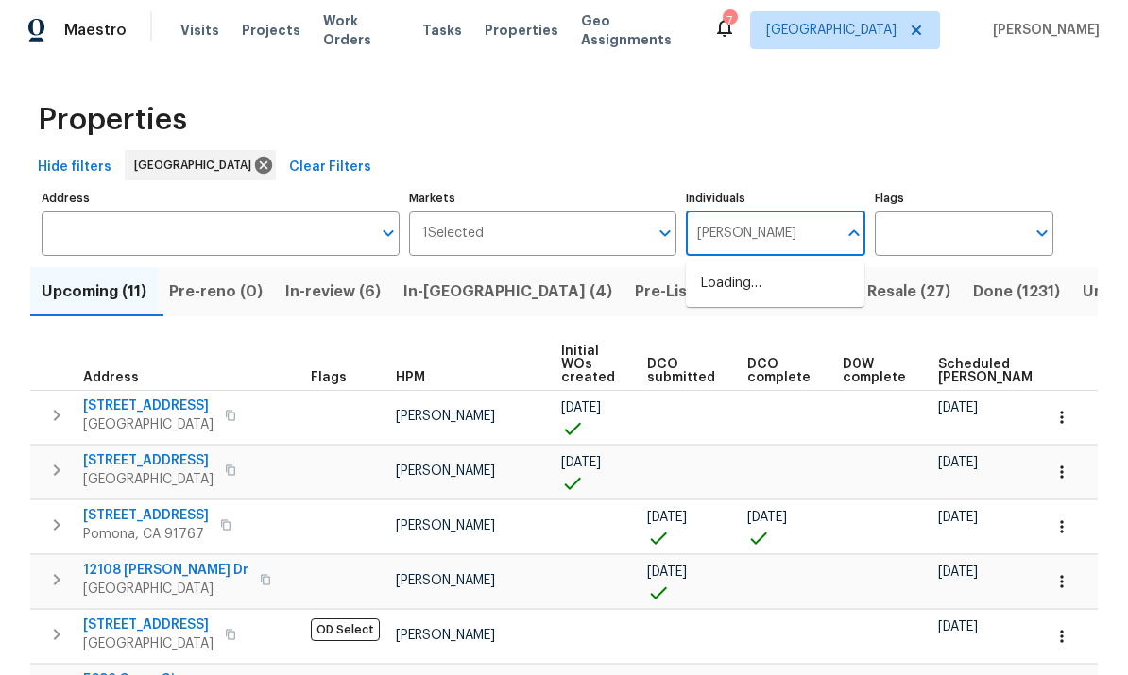
type input "frank"
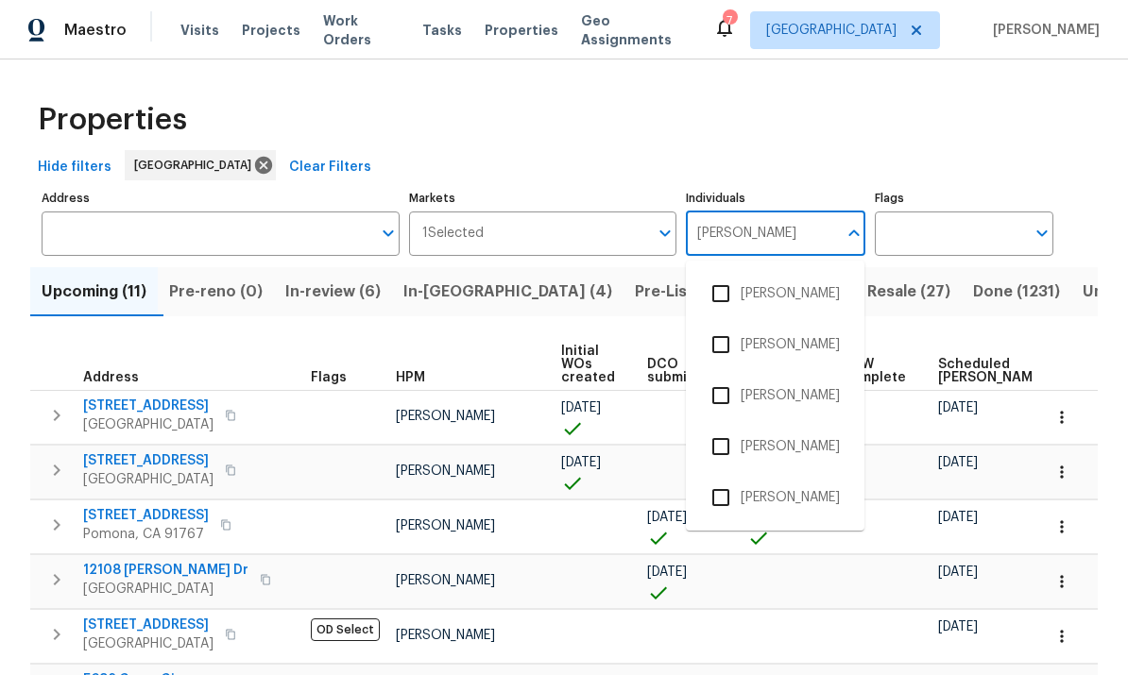
click at [727, 478] on input "checkbox" at bounding box center [721, 498] width 40 height 40
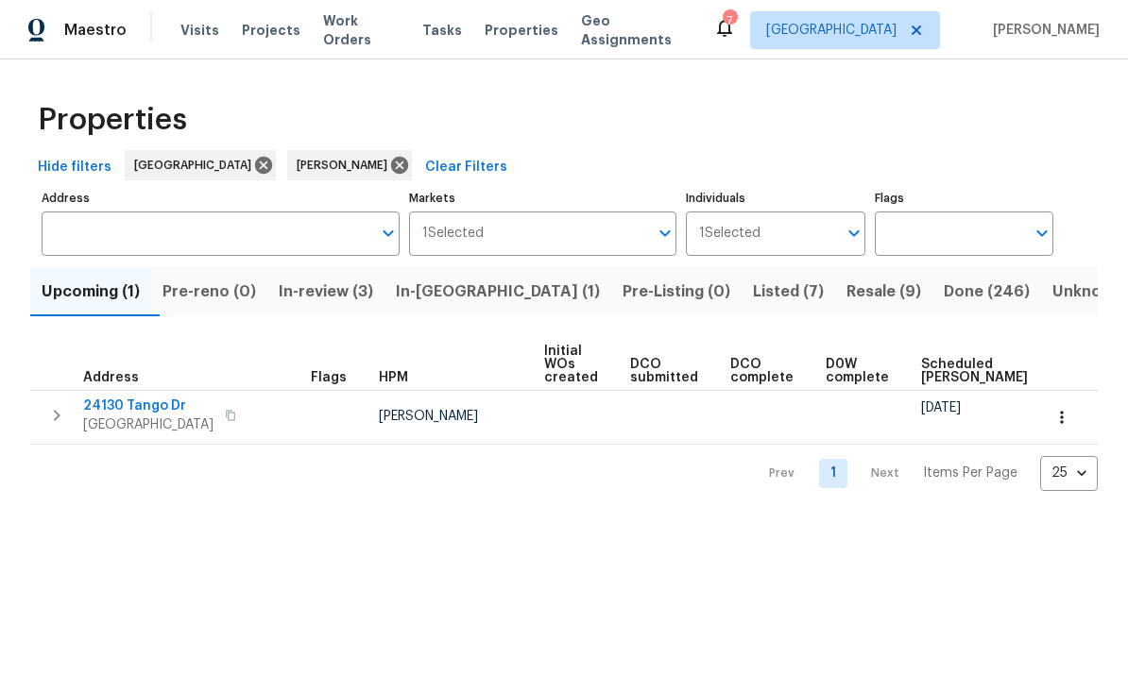
click at [847, 288] on span "Resale (9)" at bounding box center [884, 292] width 75 height 26
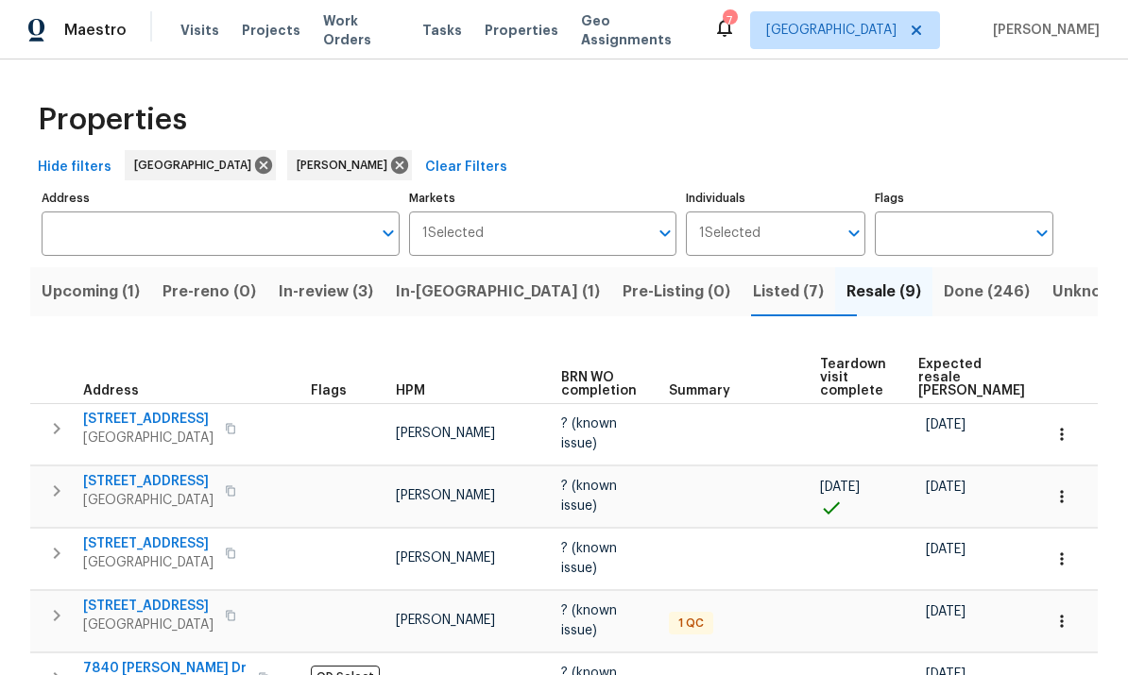
scroll to position [-1, 0]
click at [753, 279] on span "Listed (7)" at bounding box center [788, 292] width 71 height 26
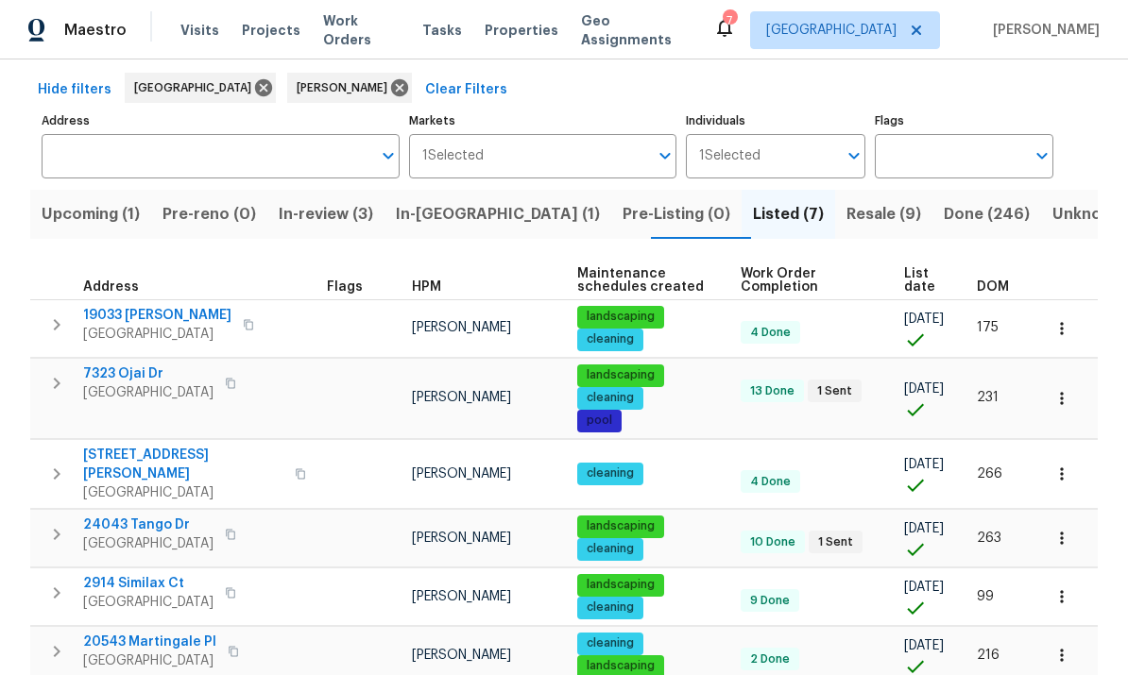
scroll to position [84, 0]
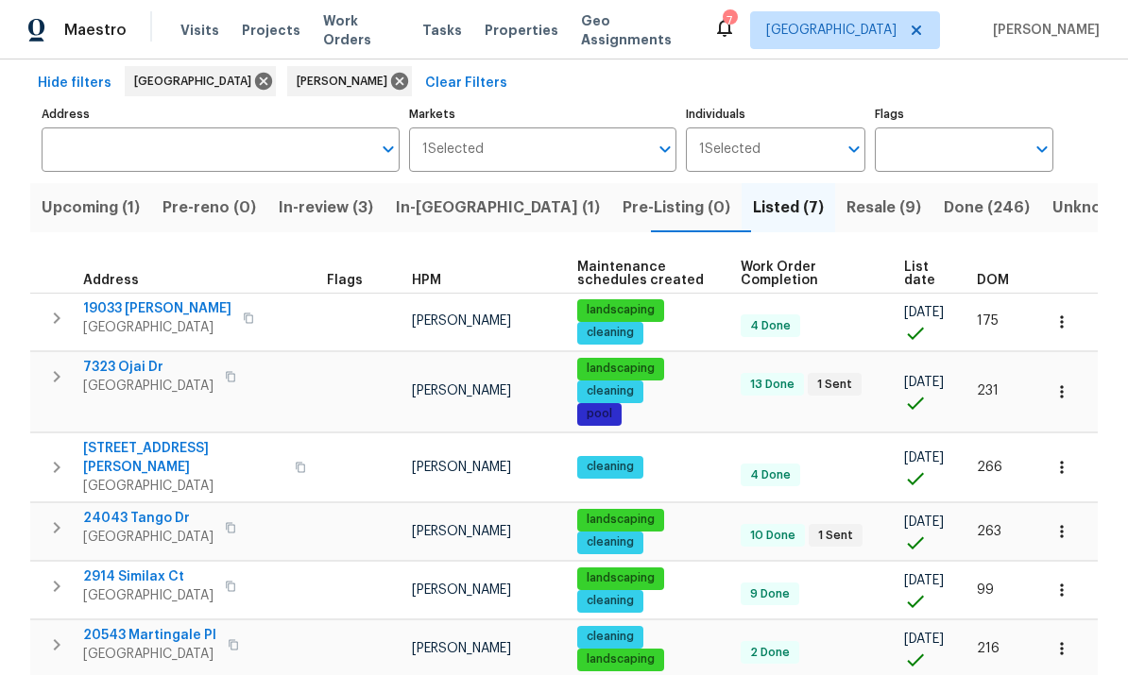
click at [991, 277] on span "DOM" at bounding box center [993, 280] width 32 height 13
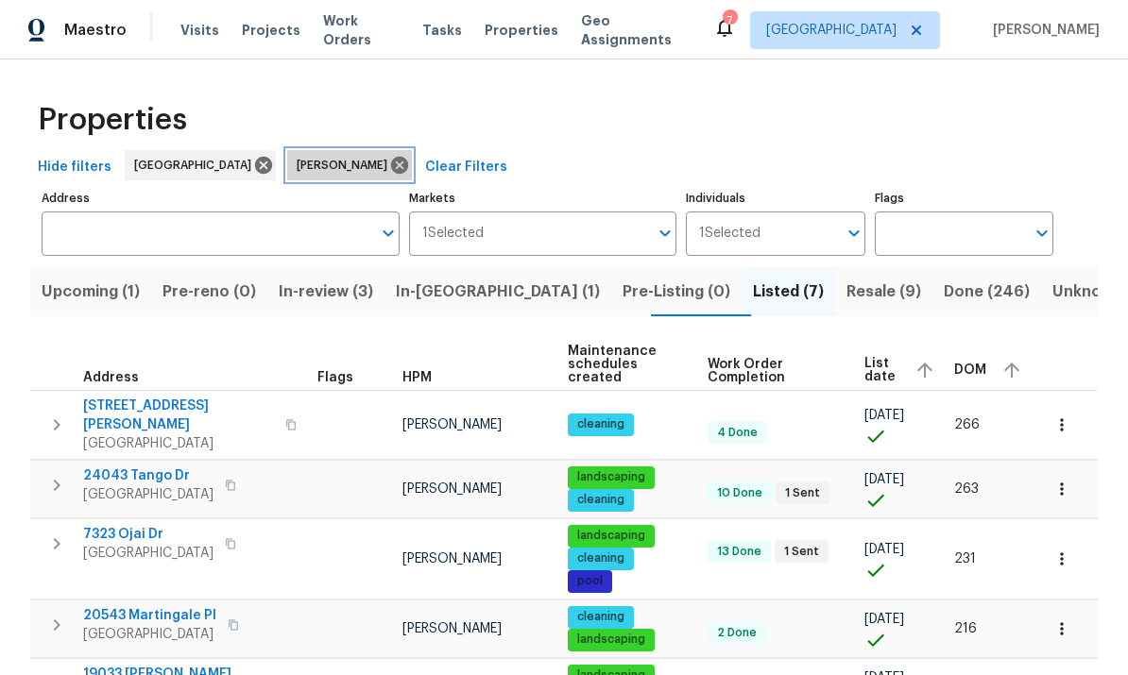
click at [391, 157] on icon at bounding box center [399, 165] width 17 height 17
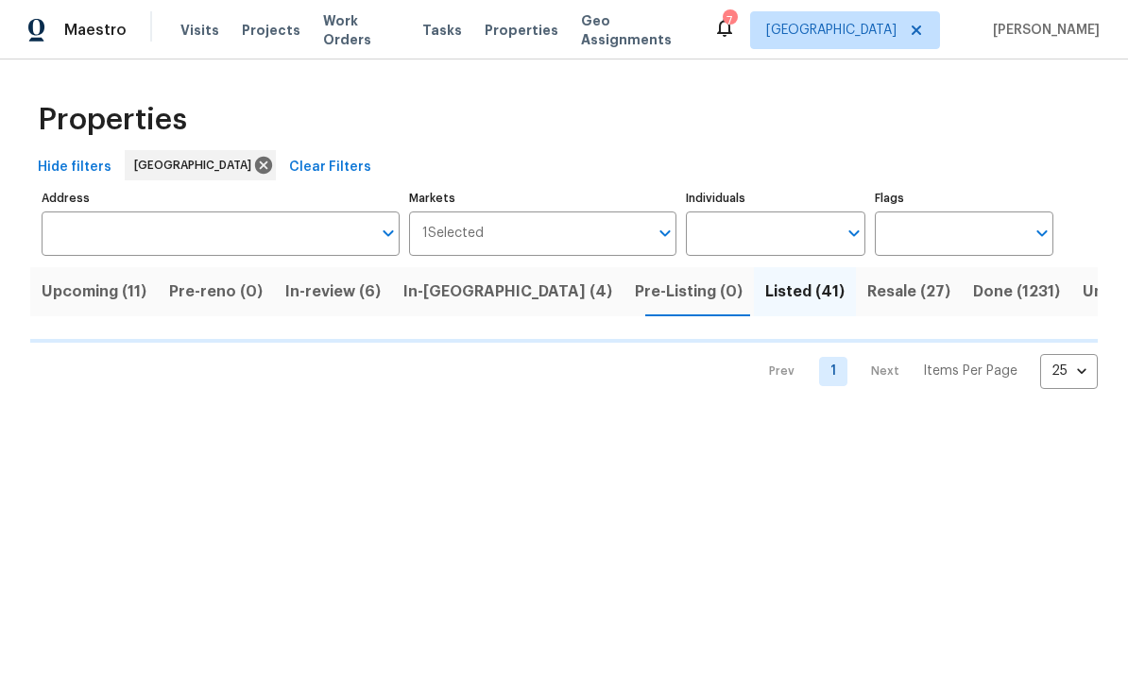
click at [803, 242] on input "Individuals" at bounding box center [761, 234] width 150 height 44
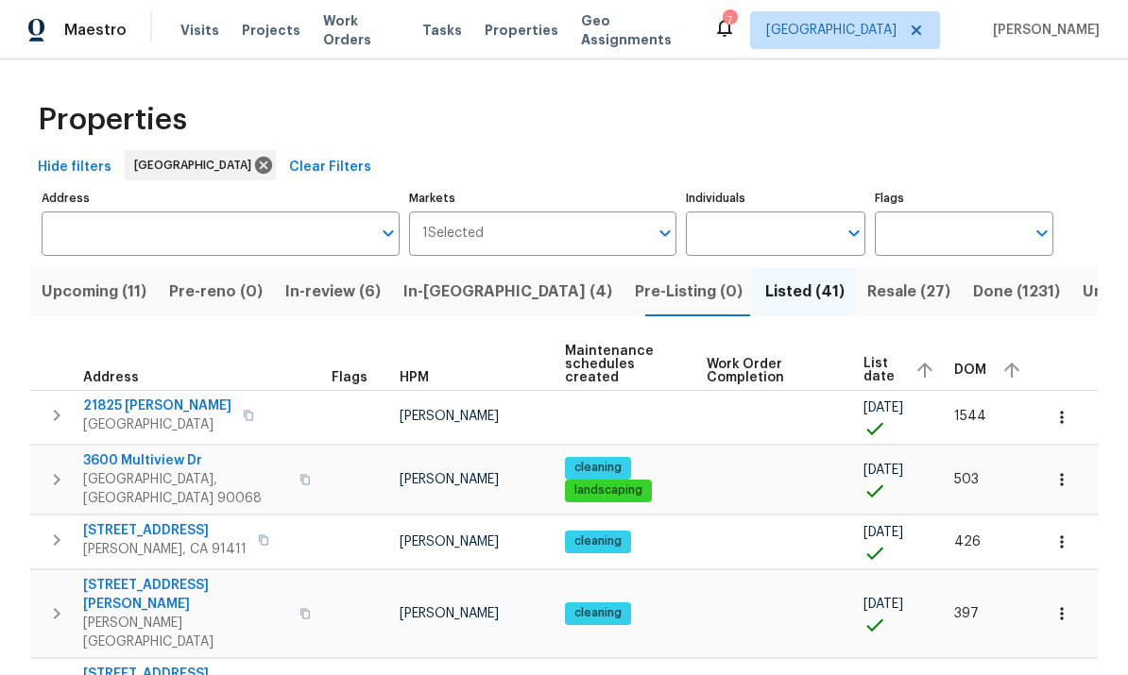
click at [800, 369] on span "Work Order Completion" at bounding box center [769, 371] width 125 height 26
click at [813, 233] on input "Individuals" at bounding box center [761, 234] width 150 height 44
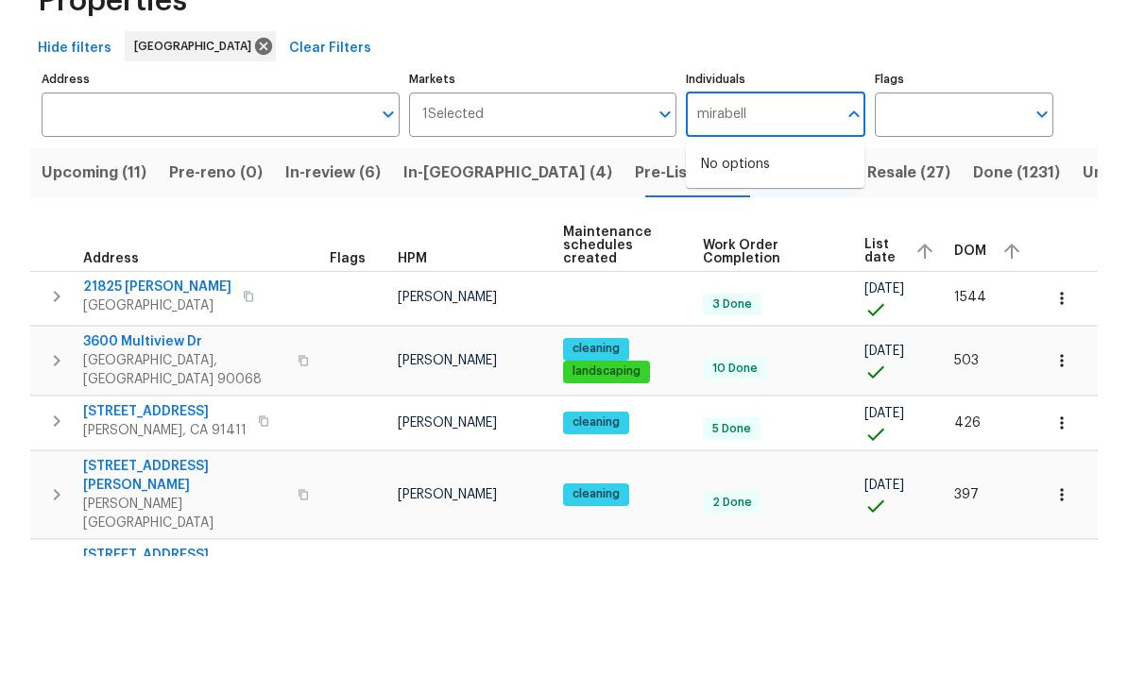
type input "mirabella"
click at [721, 274] on input "checkbox" at bounding box center [721, 294] width 40 height 40
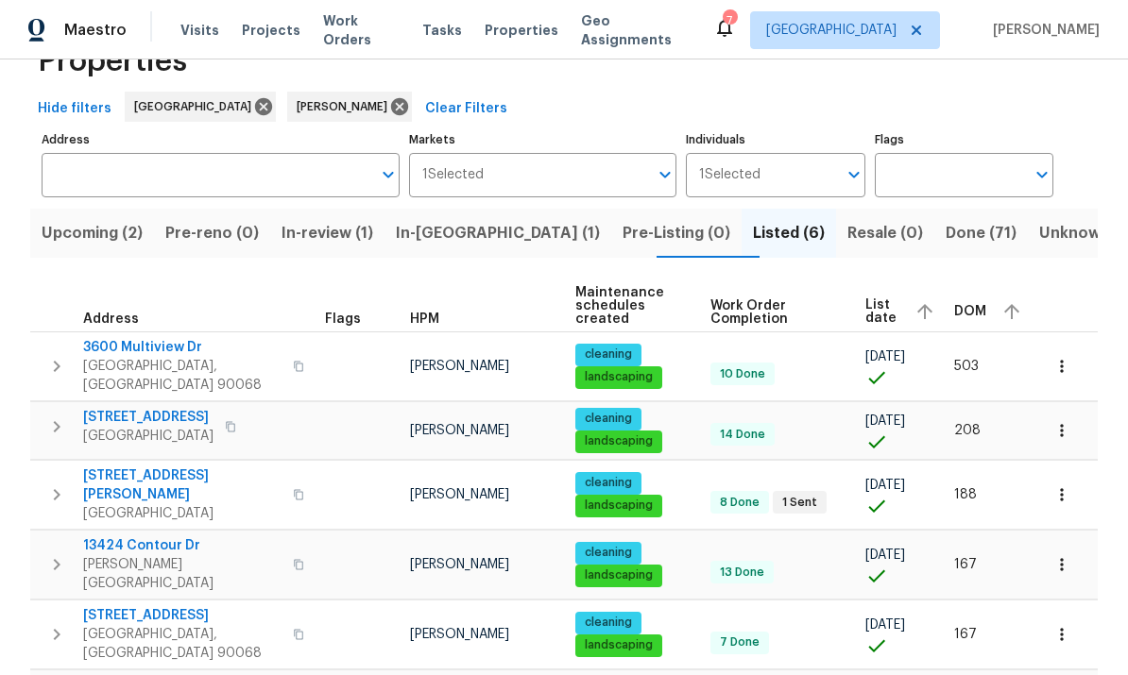
scroll to position [58, 0]
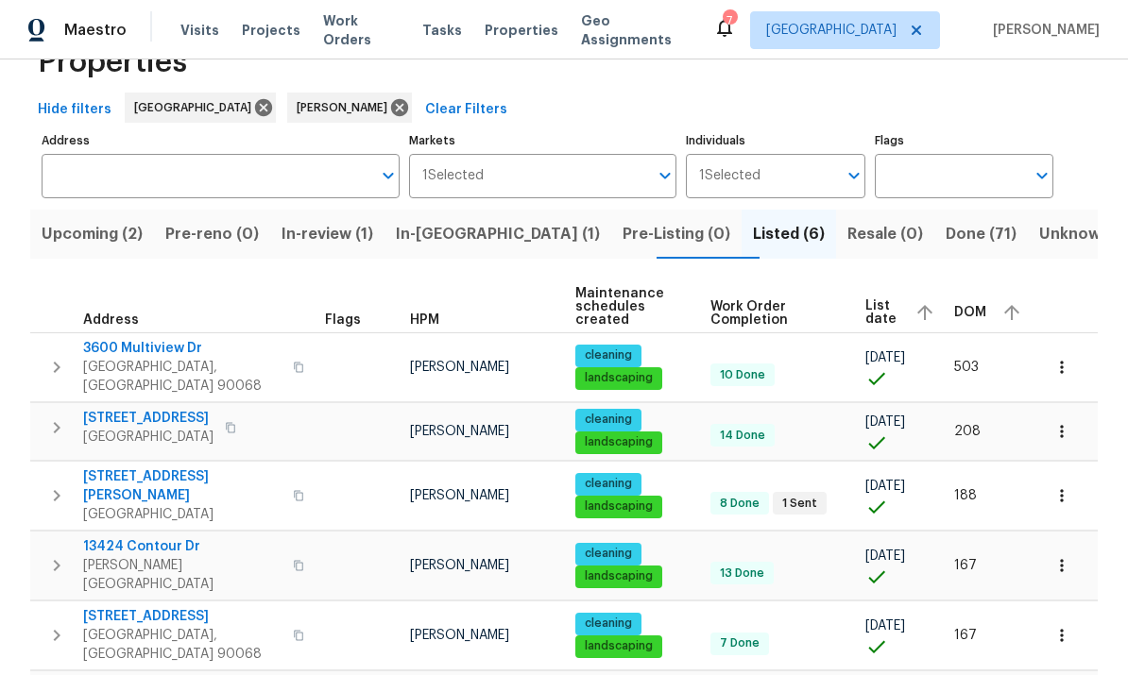
click at [491, 229] on span "In-reno (1)" at bounding box center [498, 234] width 204 height 26
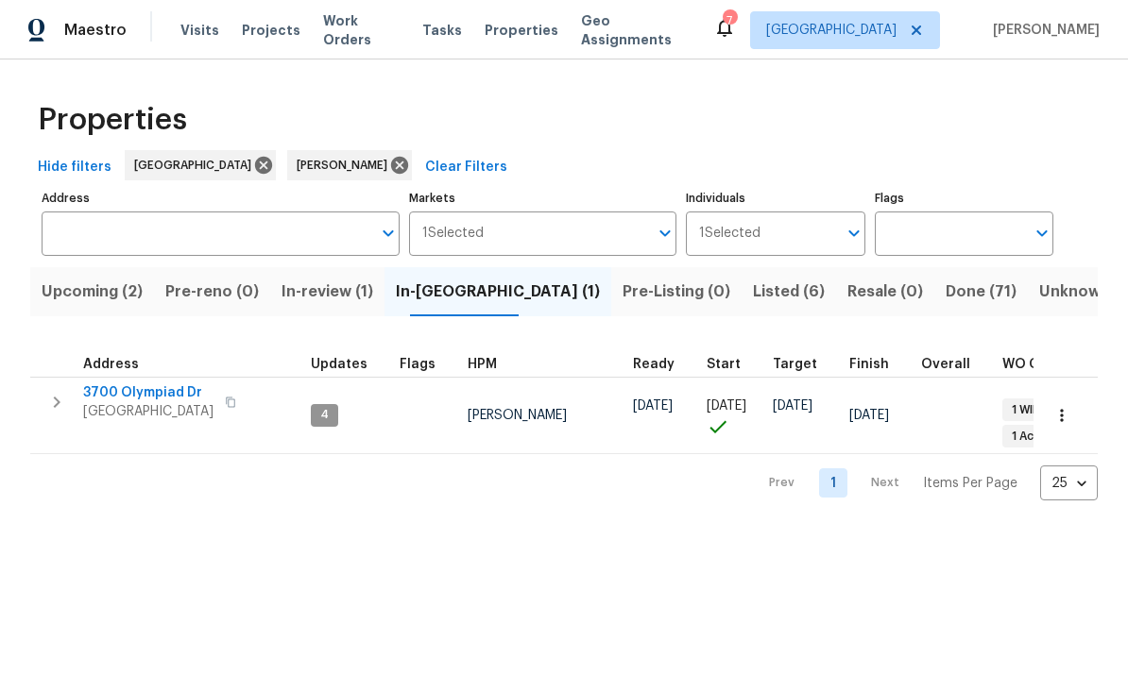
click at [373, 283] on span "In-review (1)" at bounding box center [328, 292] width 92 height 26
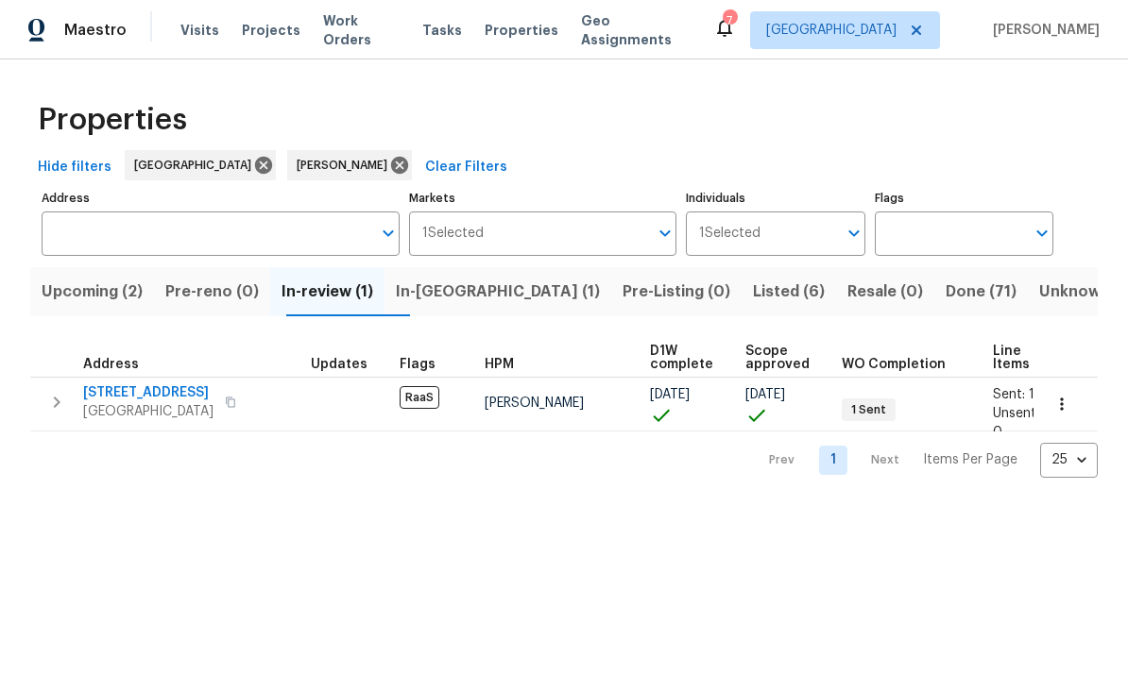
click at [123, 301] on span "Upcoming (2)" at bounding box center [92, 292] width 101 height 26
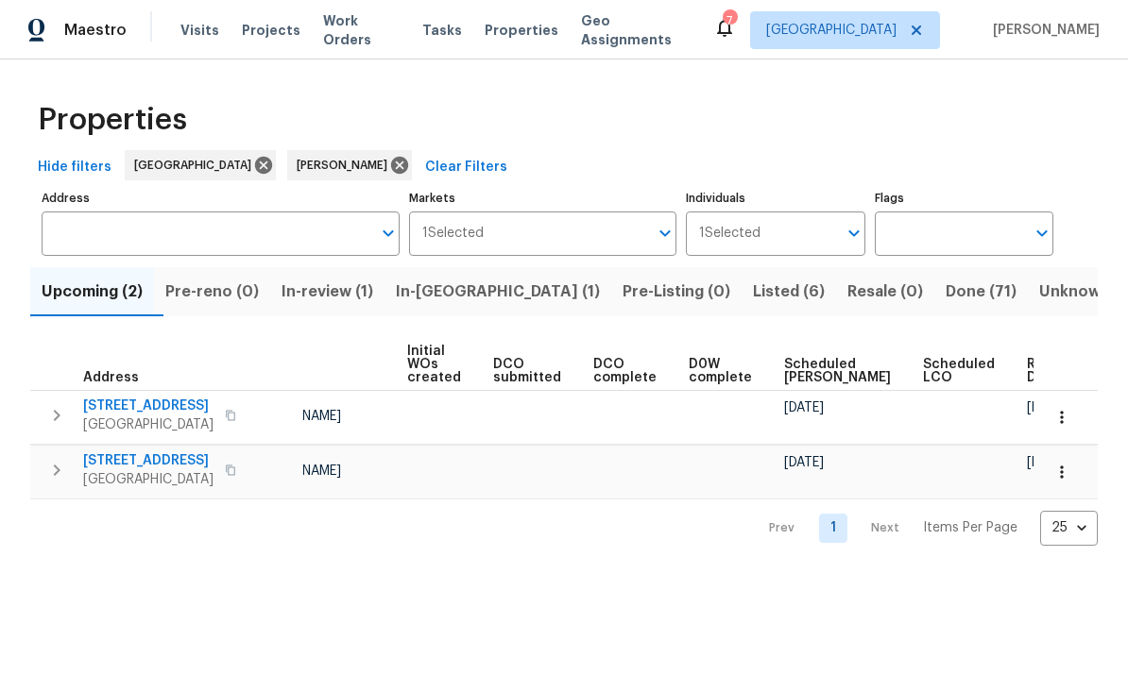
scroll to position [0, 153]
click at [389, 164] on icon at bounding box center [399, 165] width 21 height 21
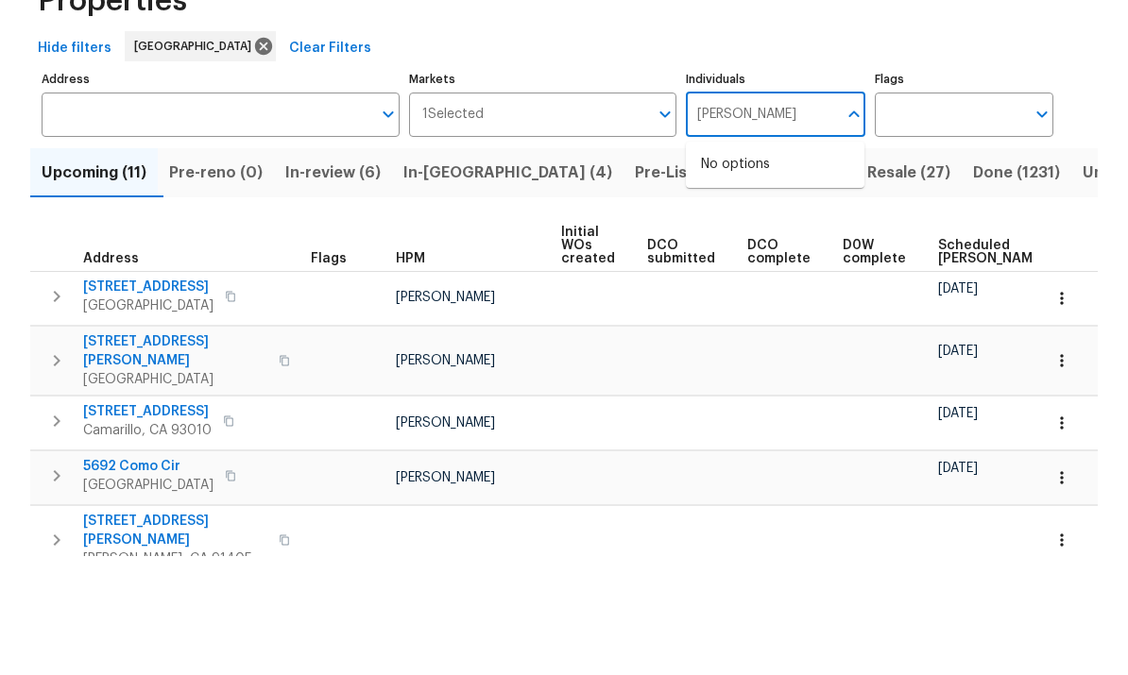
type input "Hatfield"
click at [718, 274] on input "checkbox" at bounding box center [721, 294] width 40 height 40
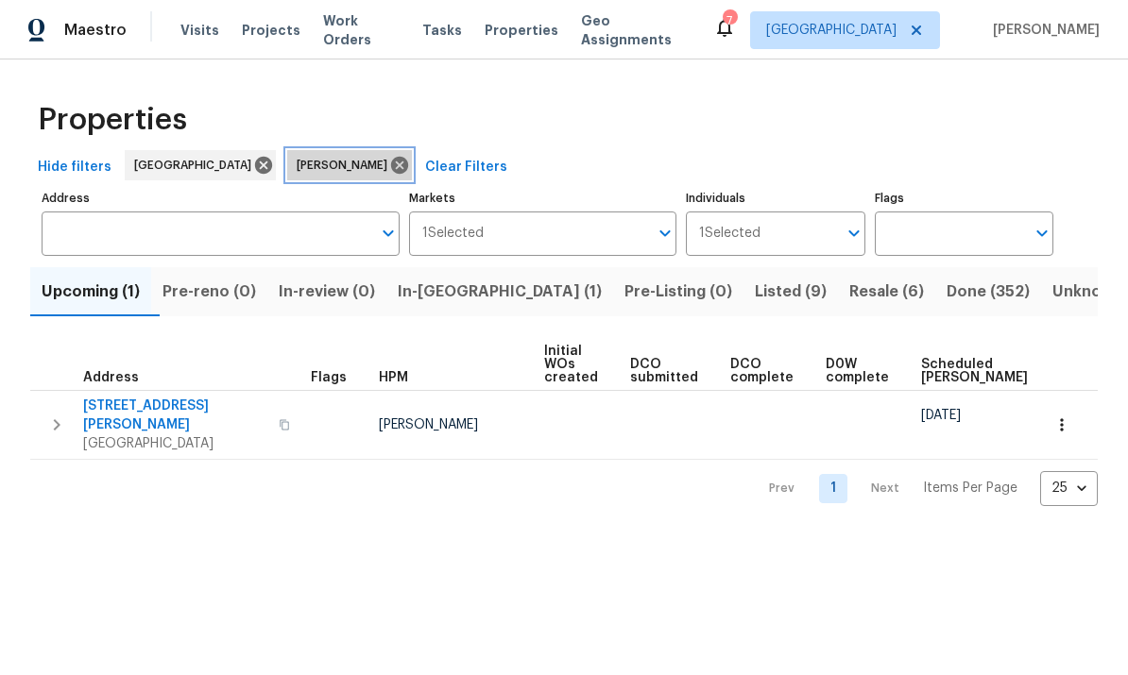
click at [391, 162] on icon at bounding box center [399, 165] width 17 height 17
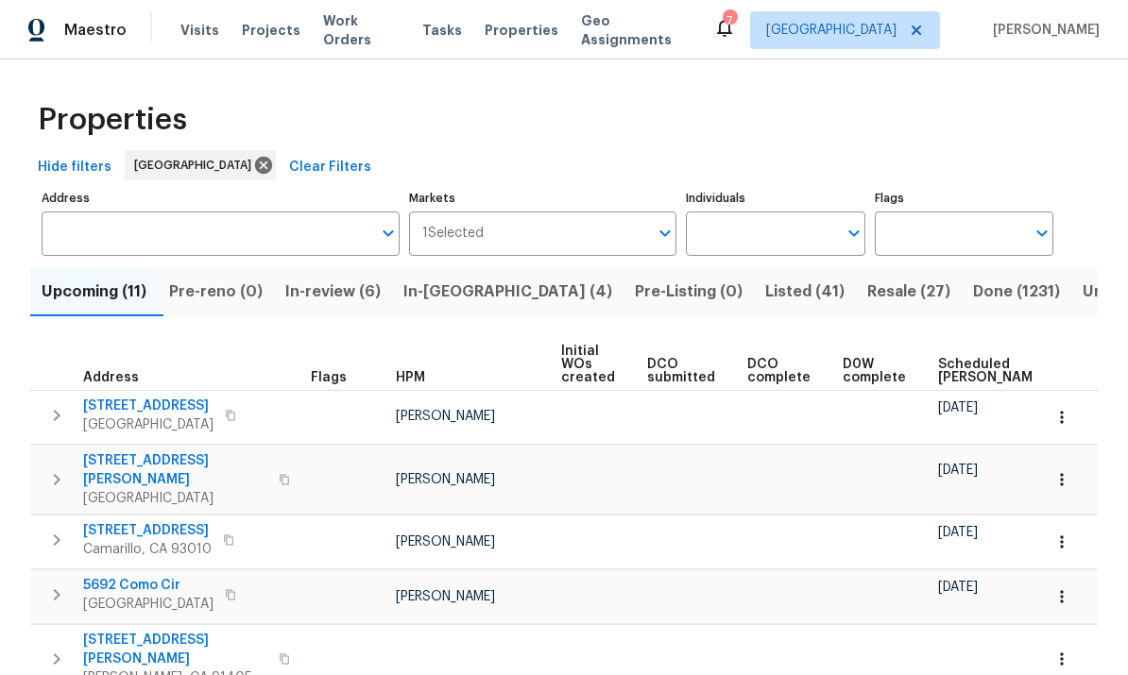
click at [778, 231] on input "Individuals" at bounding box center [761, 234] width 150 height 44
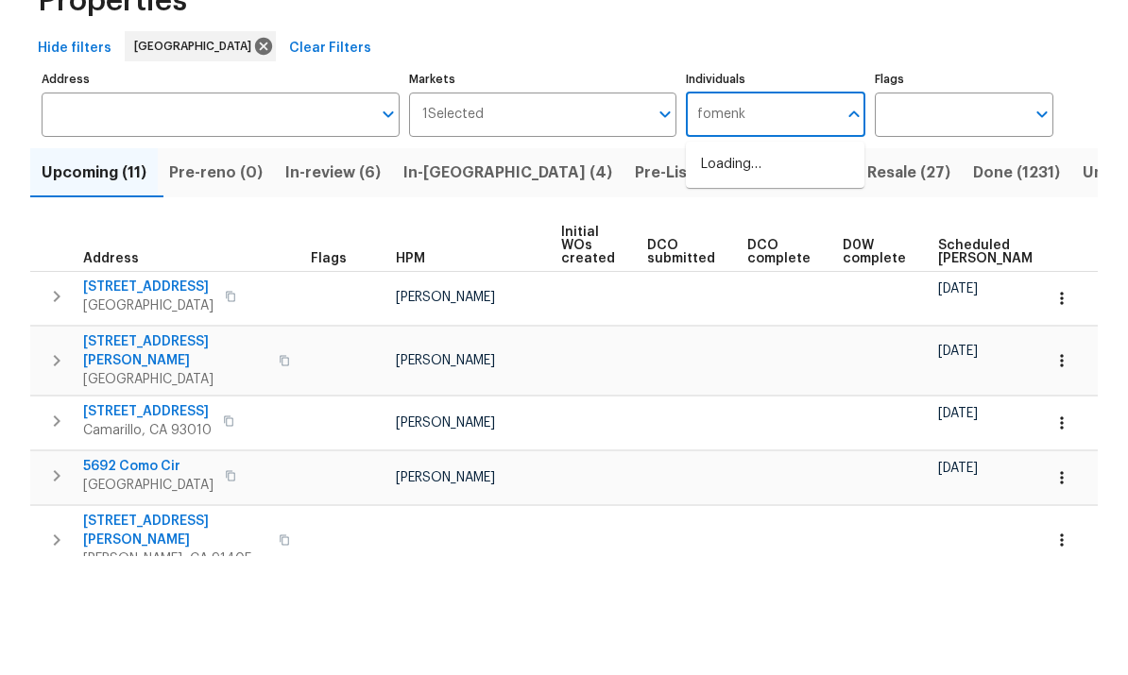
type input "fomenko"
click at [717, 274] on input "checkbox" at bounding box center [721, 294] width 40 height 40
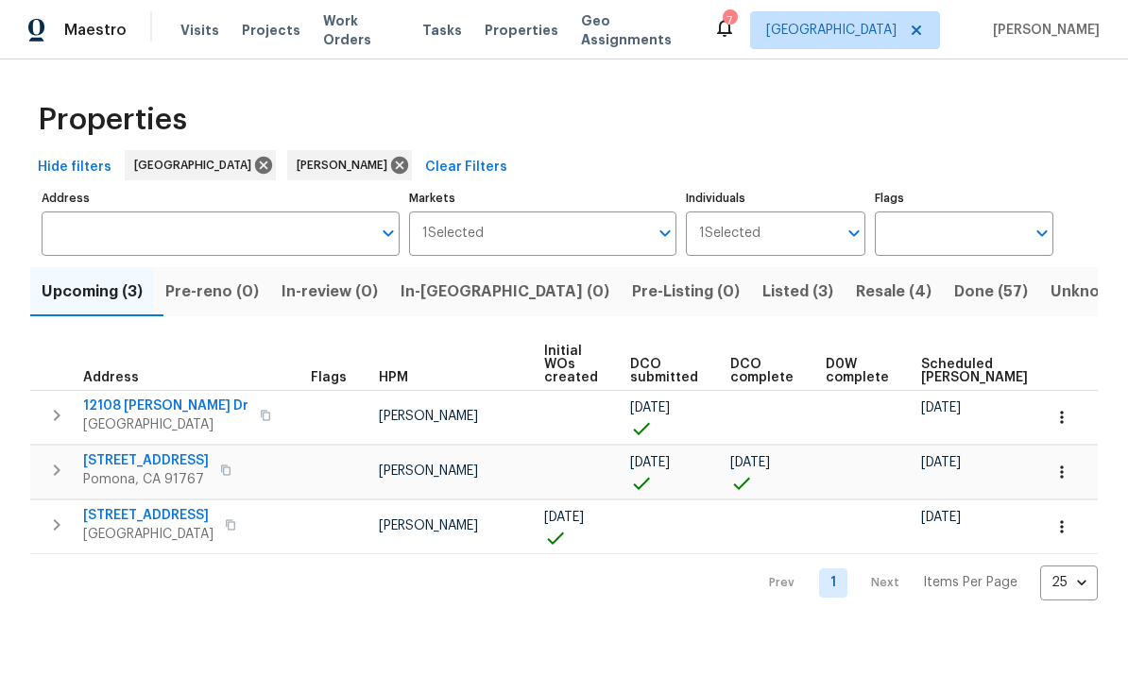
click at [1052, 416] on button "button" at bounding box center [1062, 418] width 42 height 42
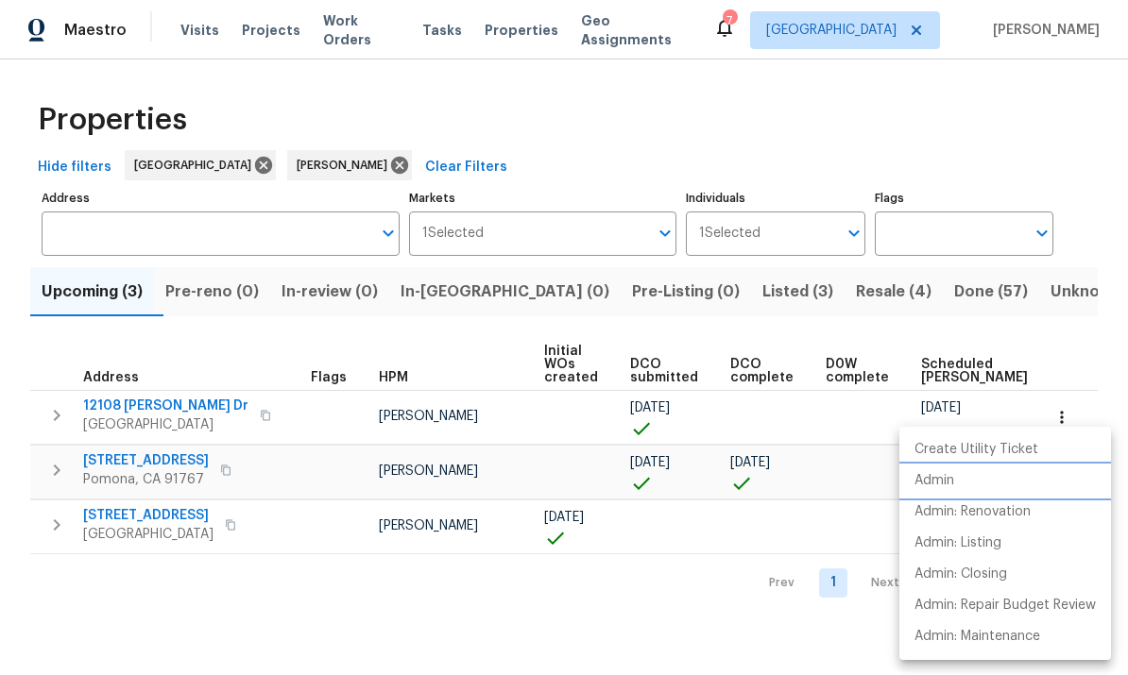
click at [952, 475] on p "Admin" at bounding box center [935, 481] width 40 height 20
click at [1035, 111] on div at bounding box center [564, 337] width 1128 height 675
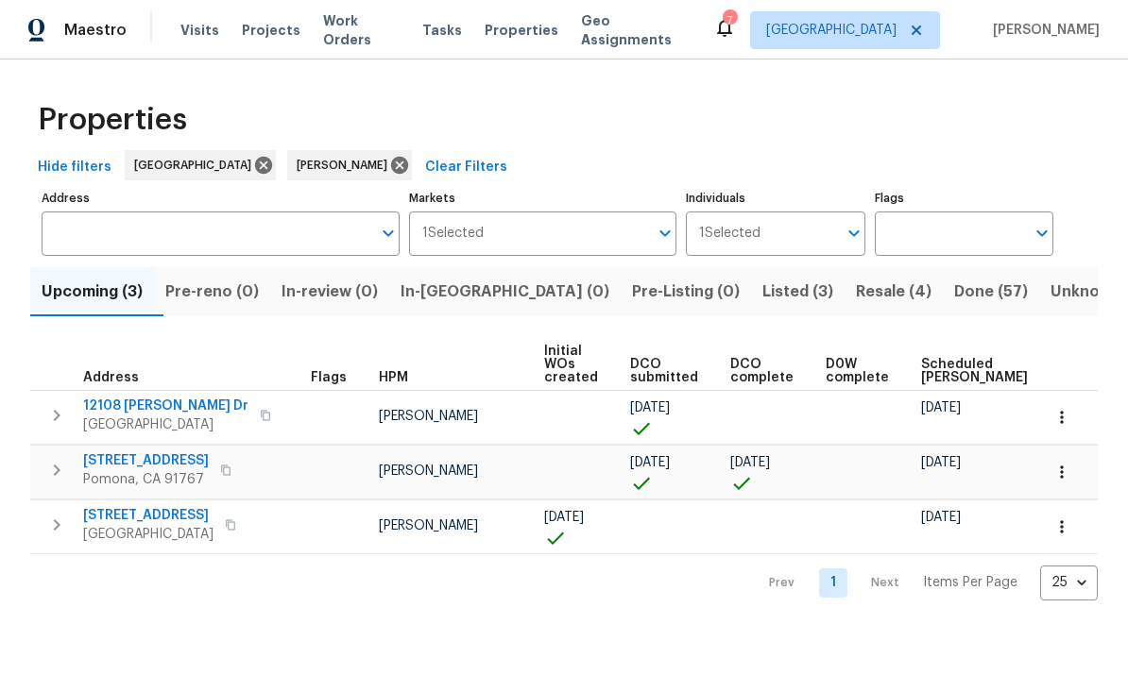
click at [1061, 530] on icon "button" at bounding box center [1061, 527] width 19 height 19
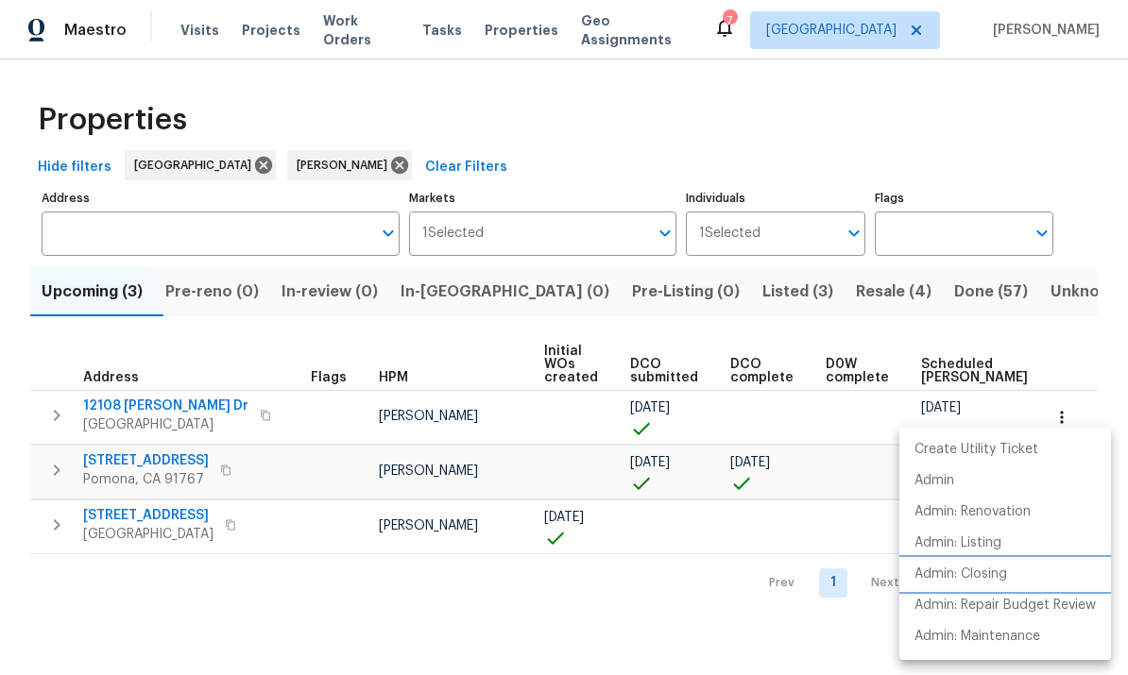
click at [1002, 573] on p "Admin: Closing" at bounding box center [961, 575] width 93 height 20
click at [630, 616] on div at bounding box center [564, 337] width 1128 height 675
